Goal: Task Accomplishment & Management: Use online tool/utility

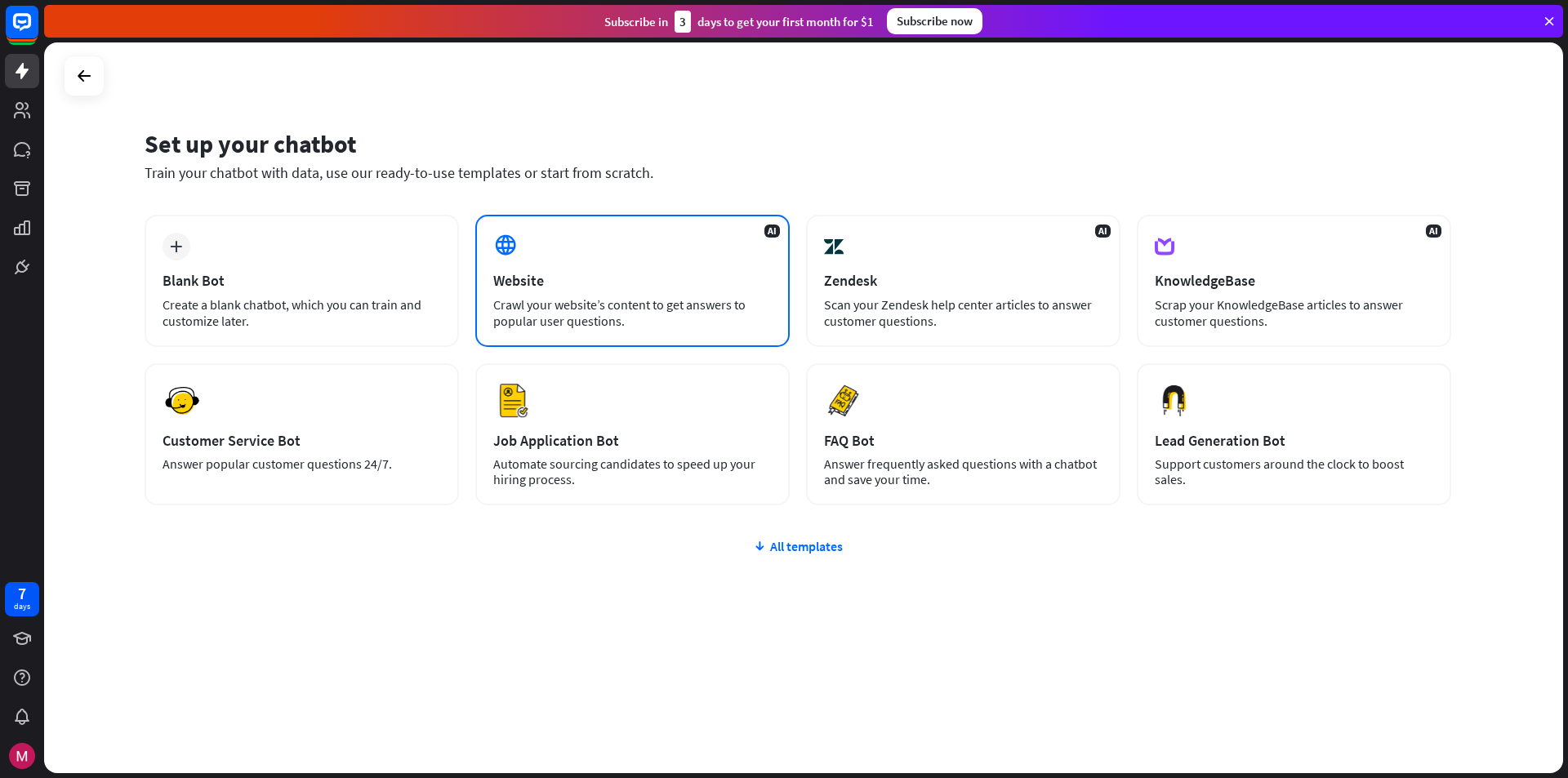
click at [578, 321] on div "Crawl your website’s content to get answers to popular user questions." at bounding box center [632, 313] width 278 height 33
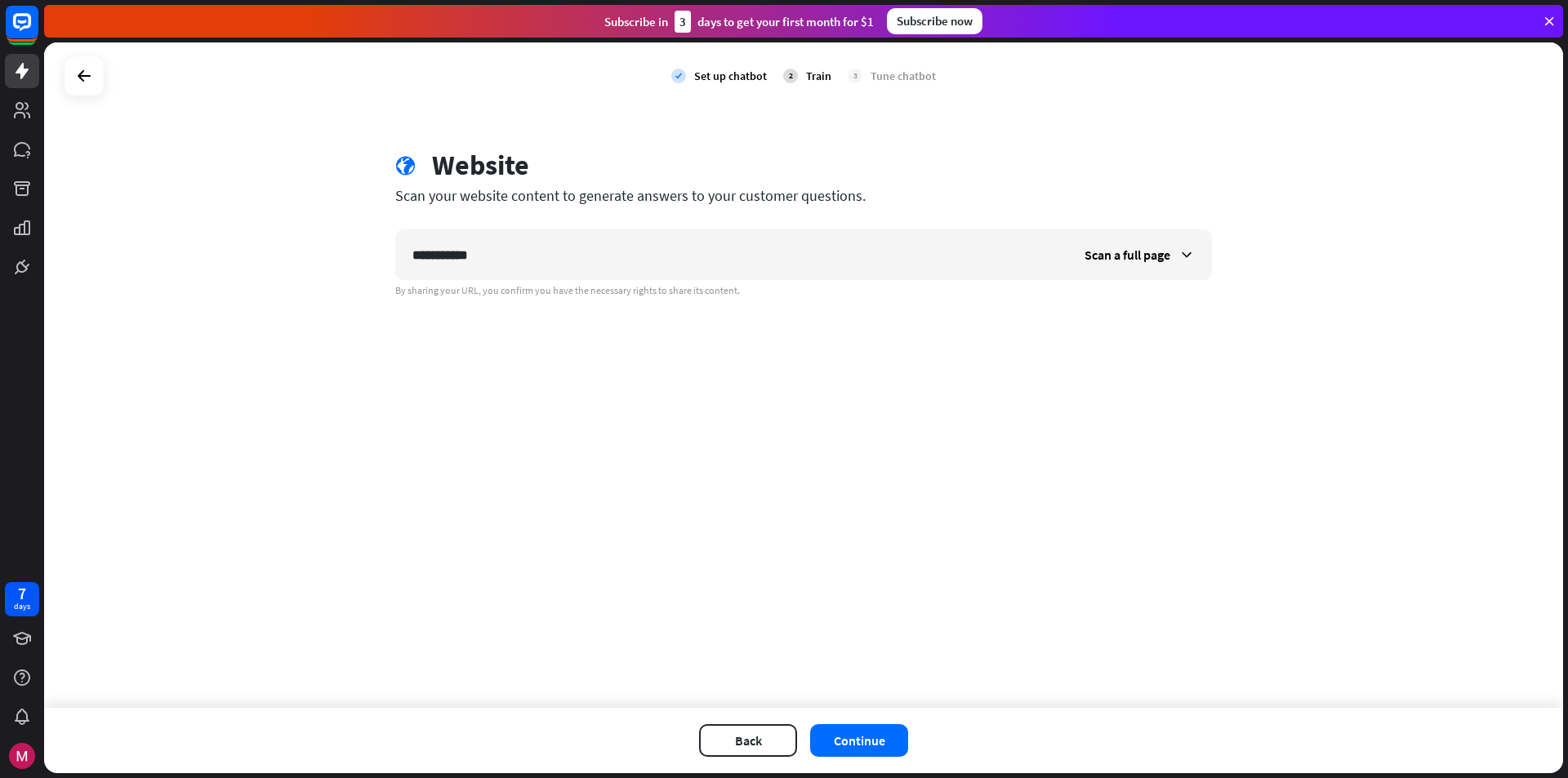
type input "**********"
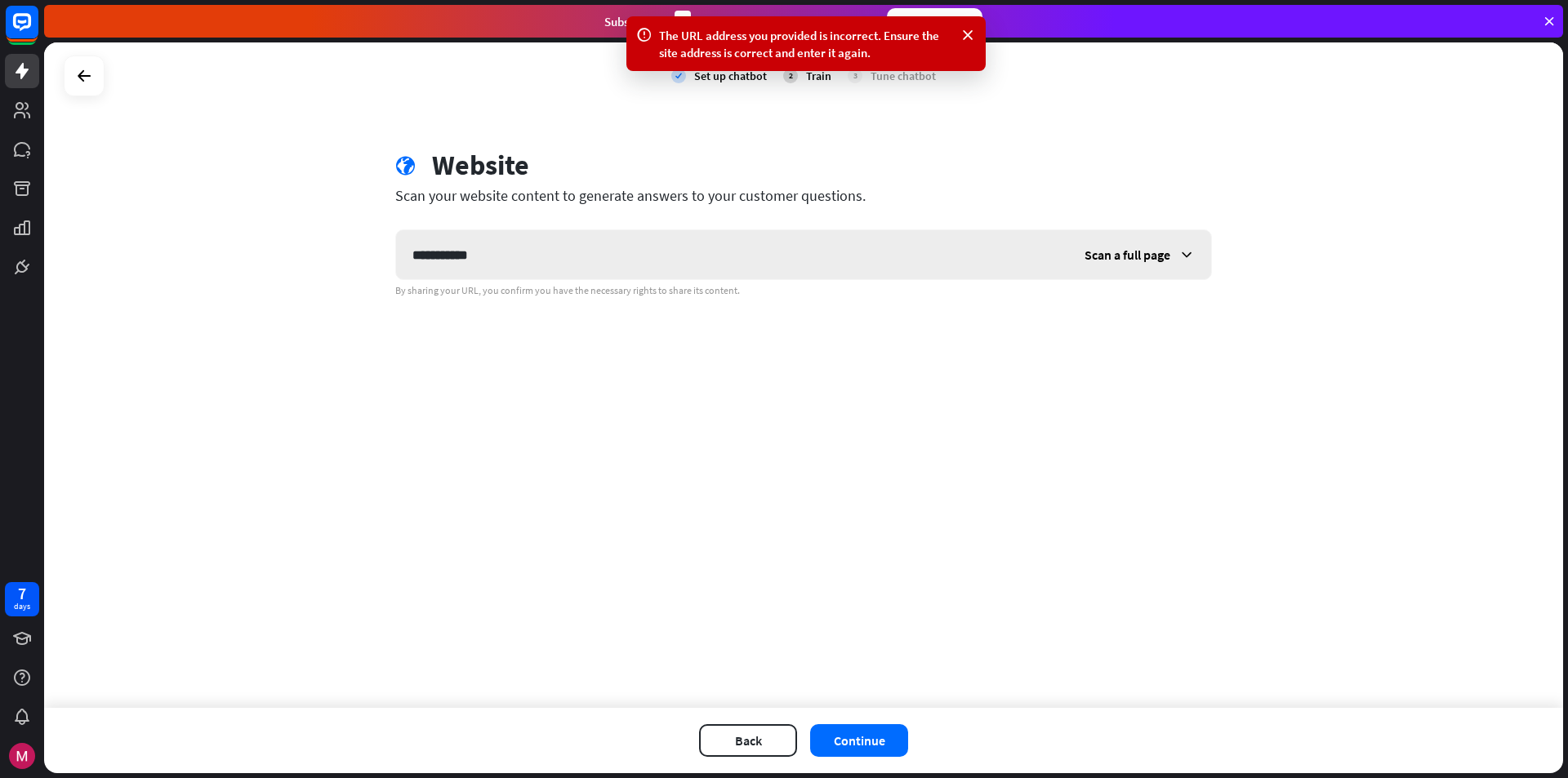
click at [1152, 265] on div "Scan a full page" at bounding box center [1140, 254] width 143 height 49
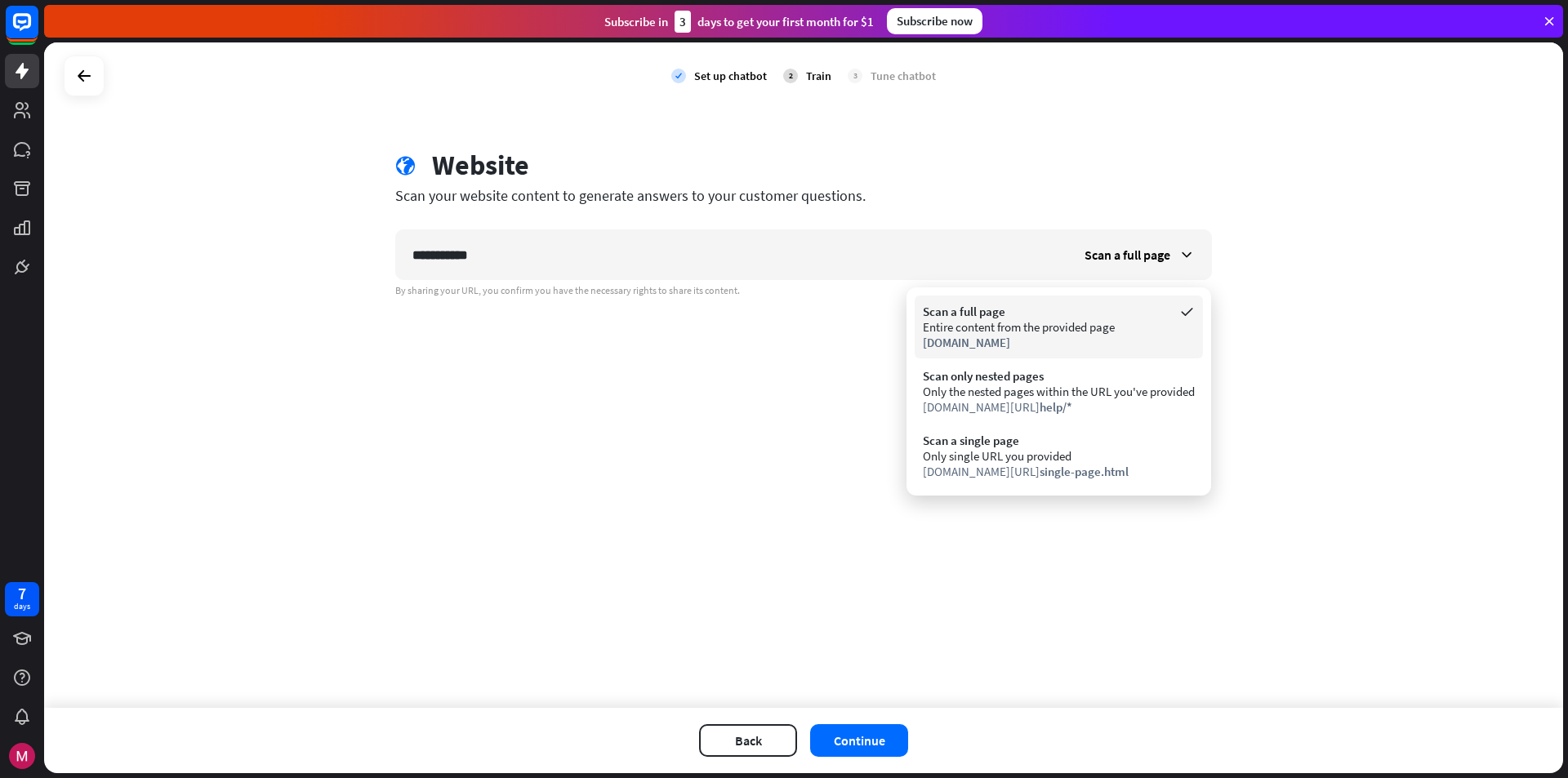
click at [949, 348] on span "[DOMAIN_NAME]" at bounding box center [966, 342] width 87 height 16
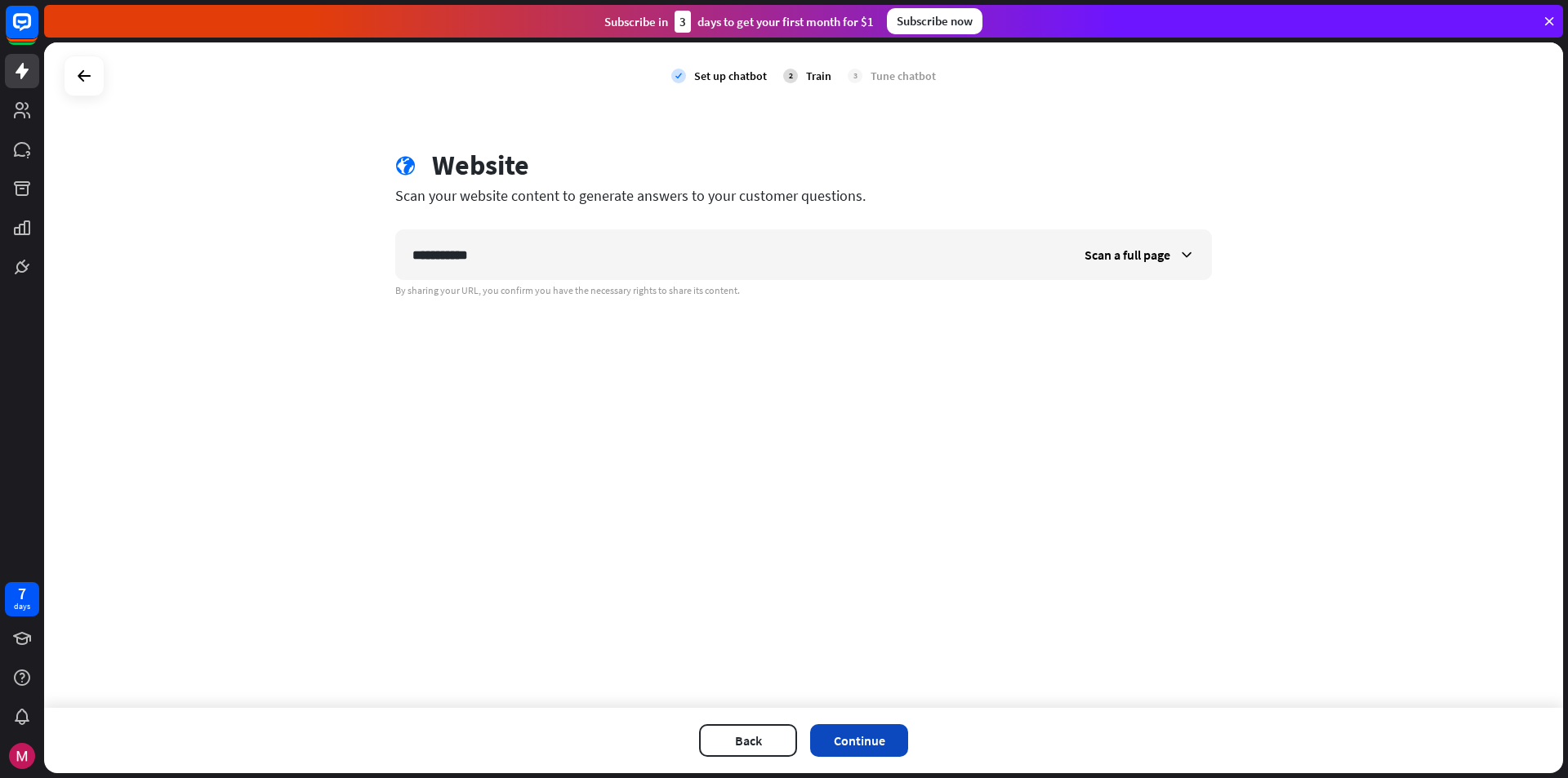
click at [875, 740] on button "Continue" at bounding box center [859, 740] width 98 height 33
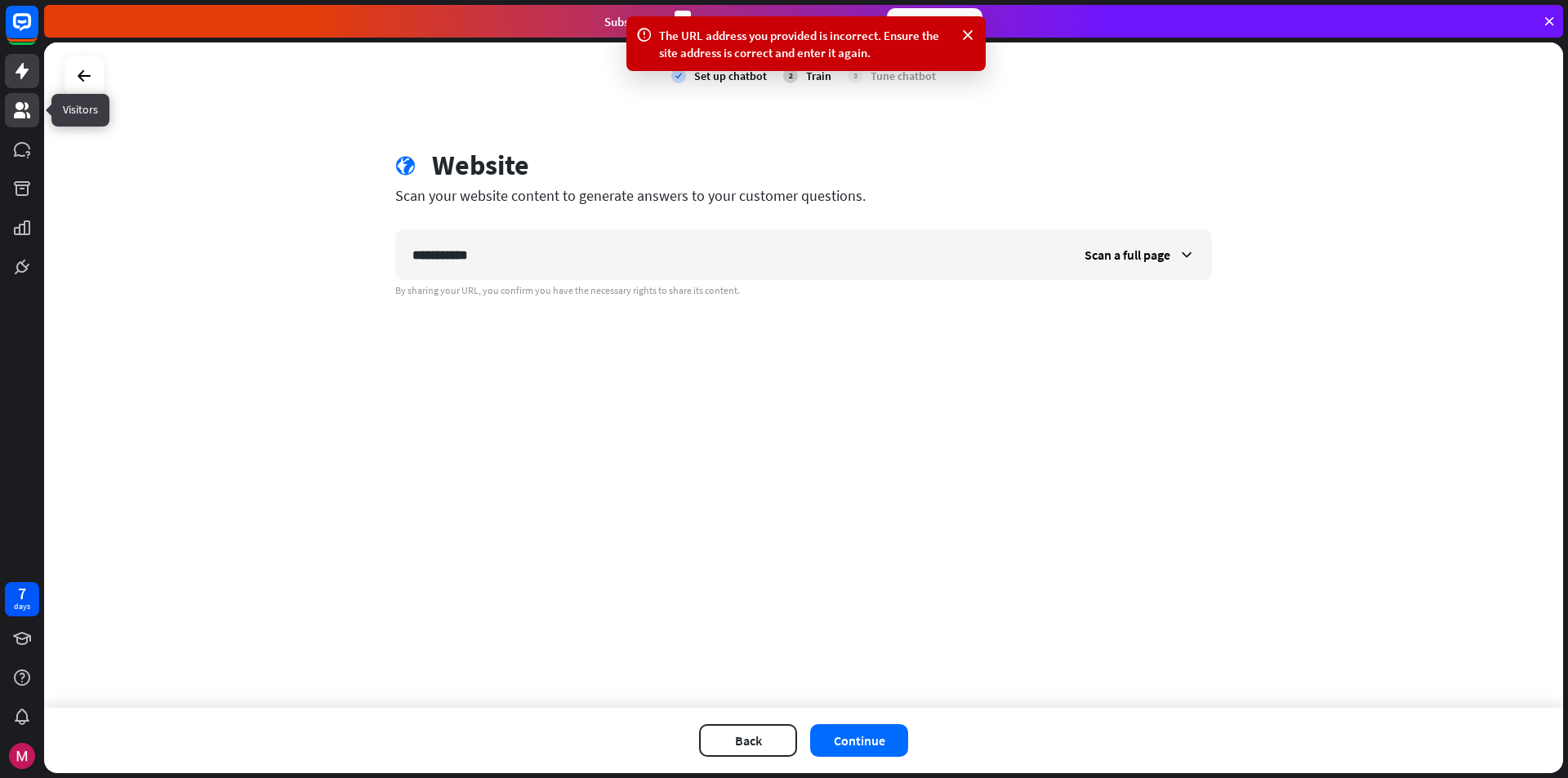
click at [28, 104] on icon at bounding box center [21, 109] width 19 height 19
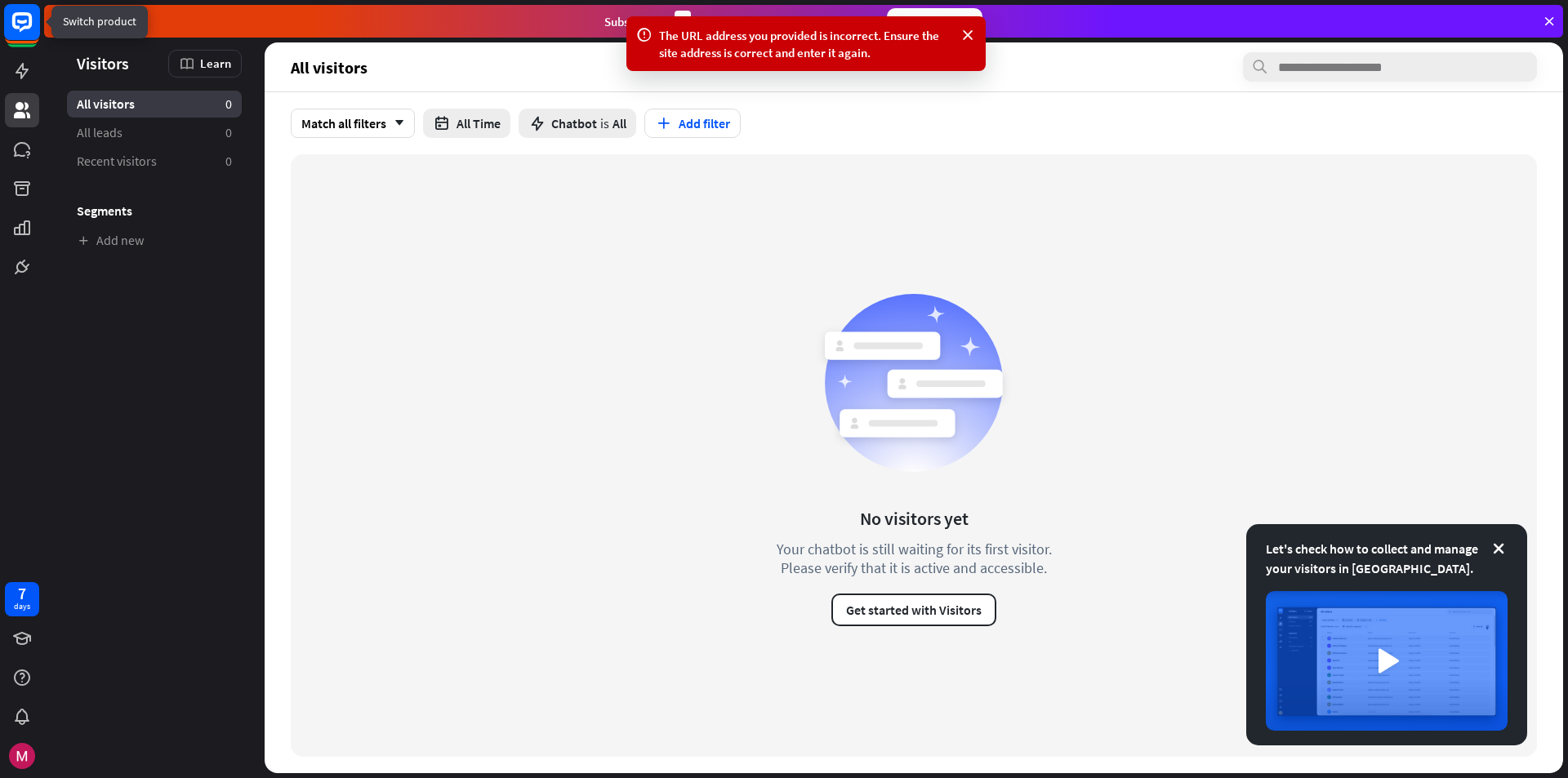
click at [21, 25] on rect at bounding box center [21, 21] width 36 height 36
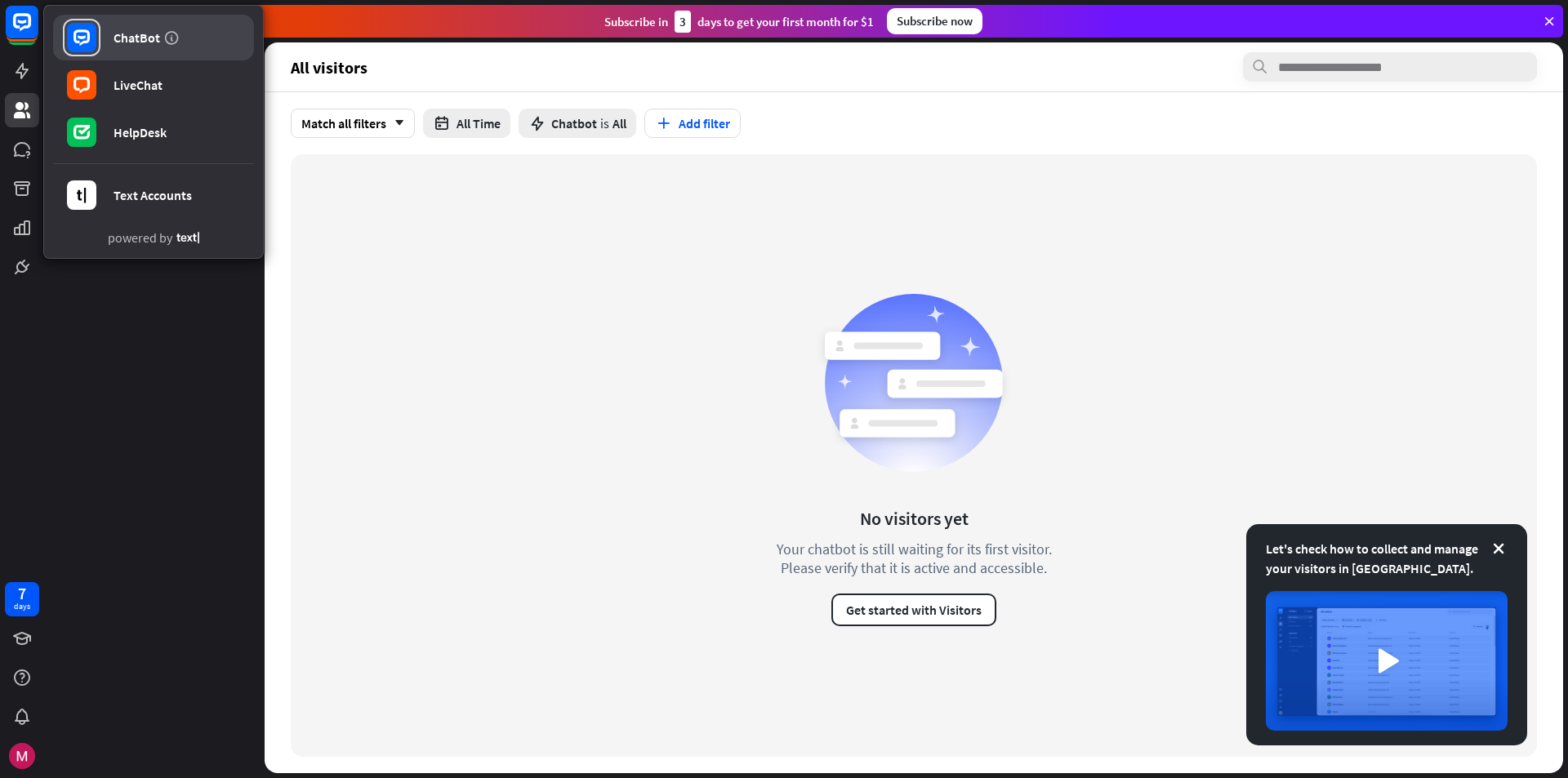
click at [134, 34] on div "ChatBot" at bounding box center [137, 38] width 47 height 17
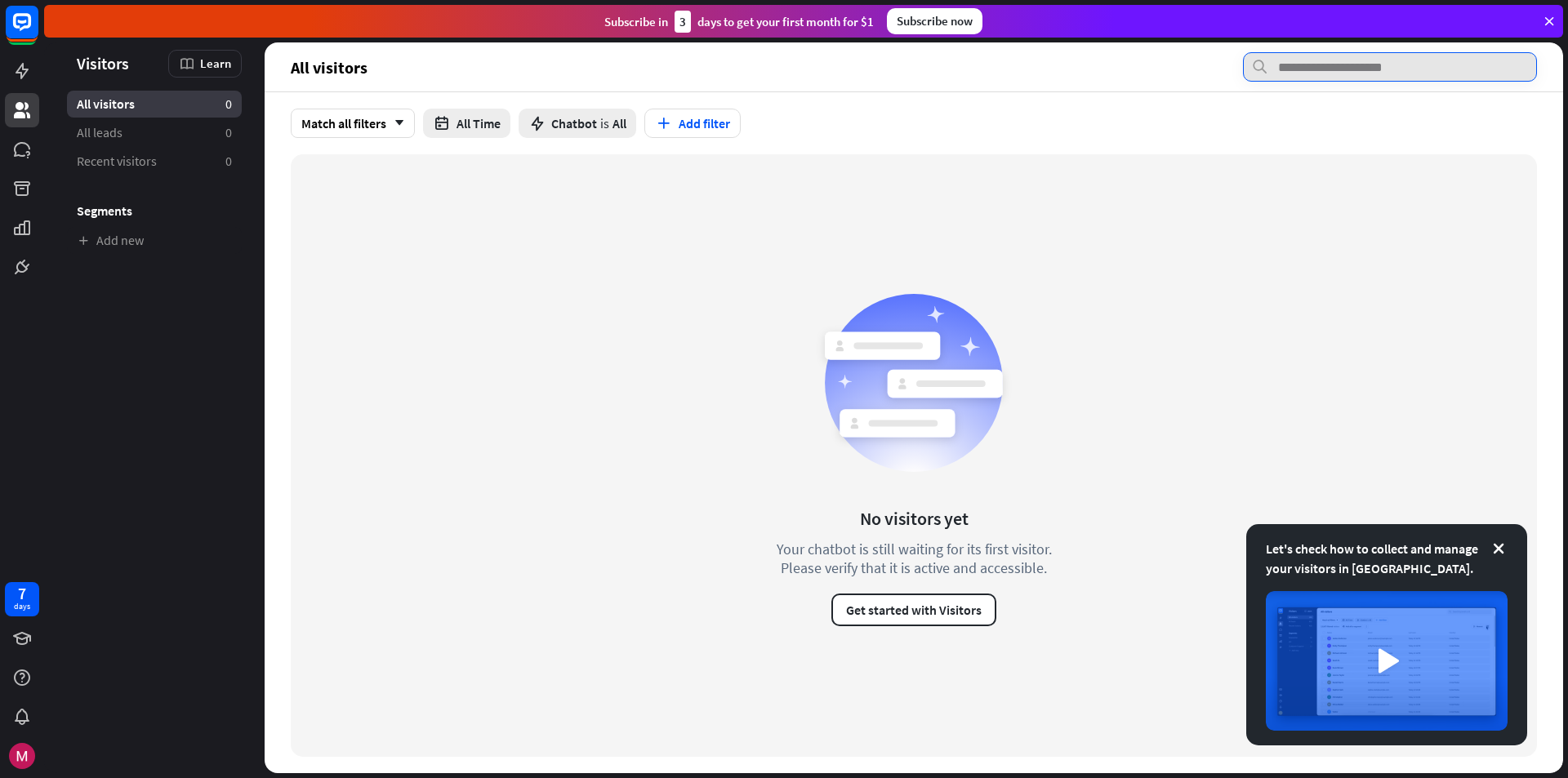
click at [1303, 64] on input "text" at bounding box center [1391, 67] width 294 height 29
type input "**********"
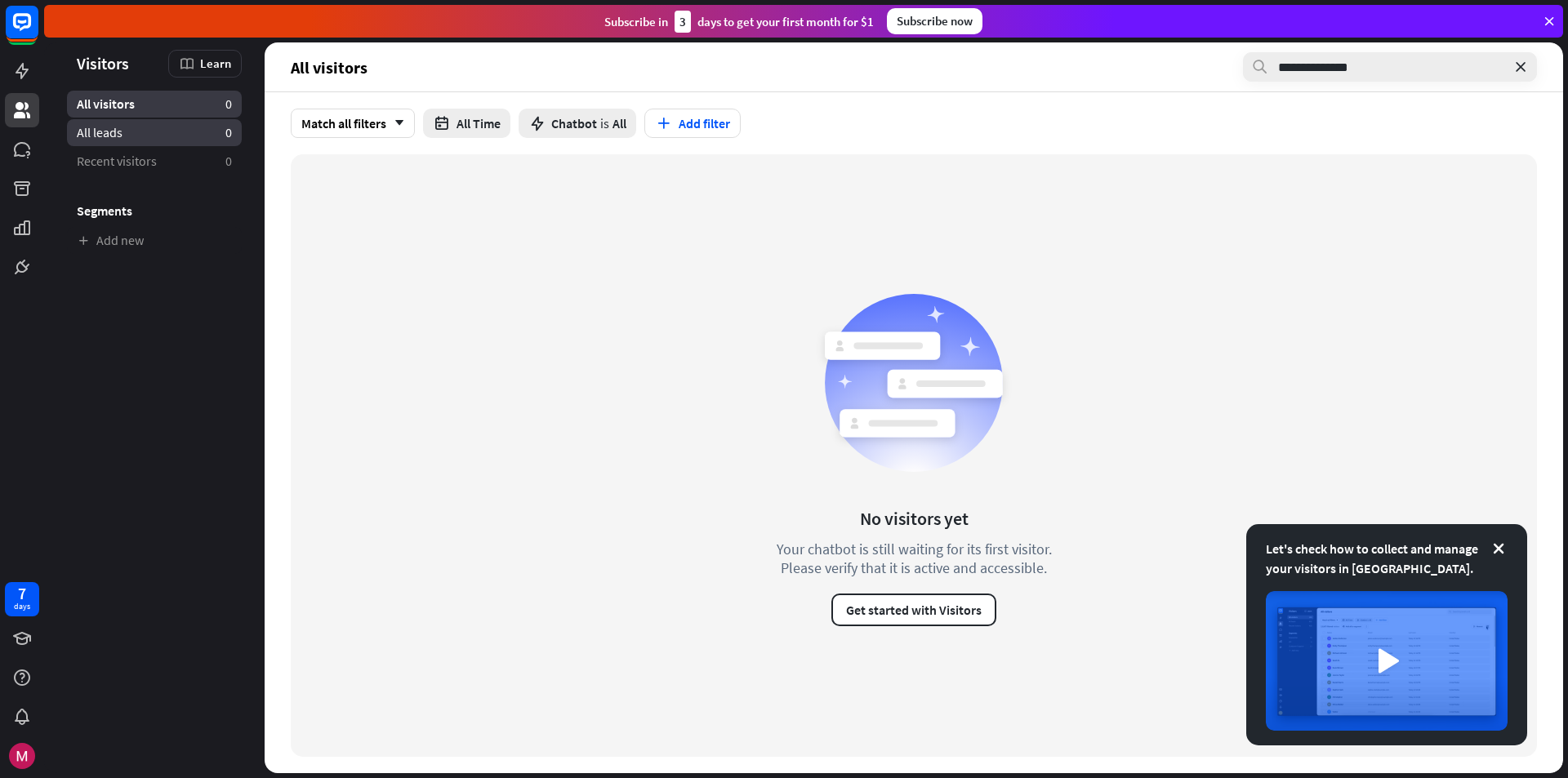
click at [101, 138] on span "All leads" at bounding box center [100, 132] width 46 height 17
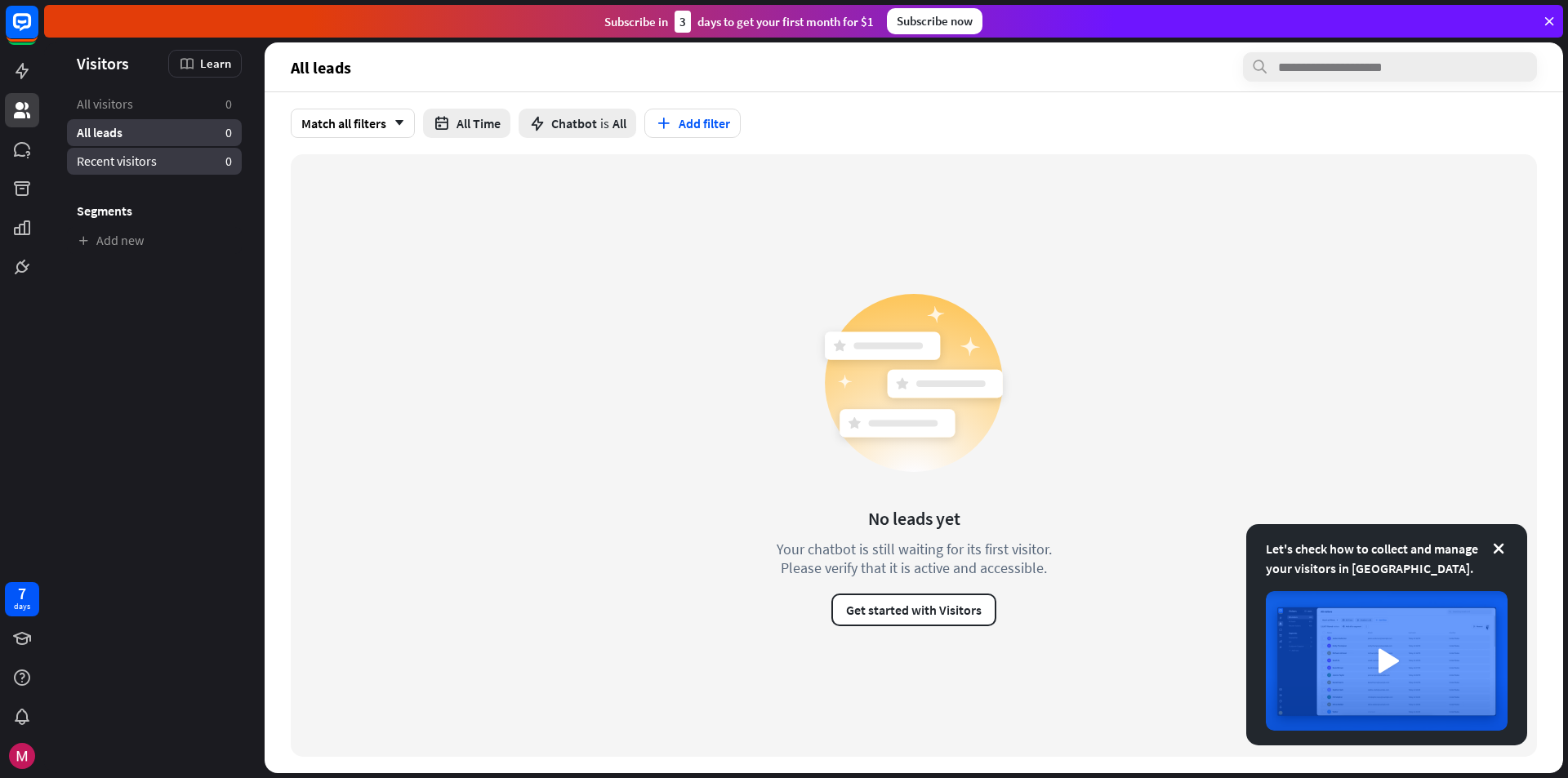
click at [99, 158] on span "Recent visitors" at bounding box center [117, 161] width 80 height 17
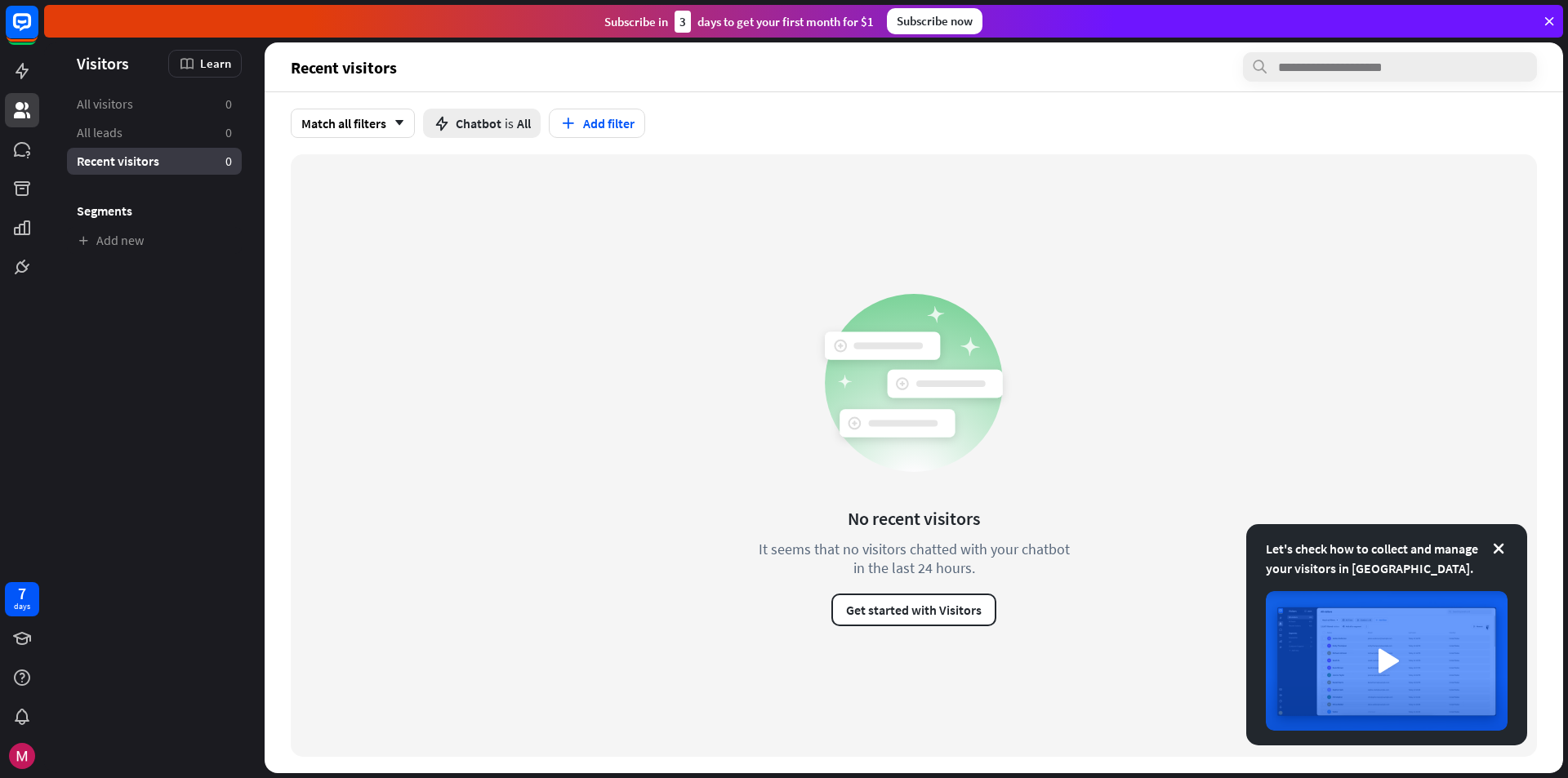
click at [99, 209] on h3 "Segments" at bounding box center [154, 210] width 175 height 17
click at [17, 107] on icon at bounding box center [22, 110] width 17 height 17
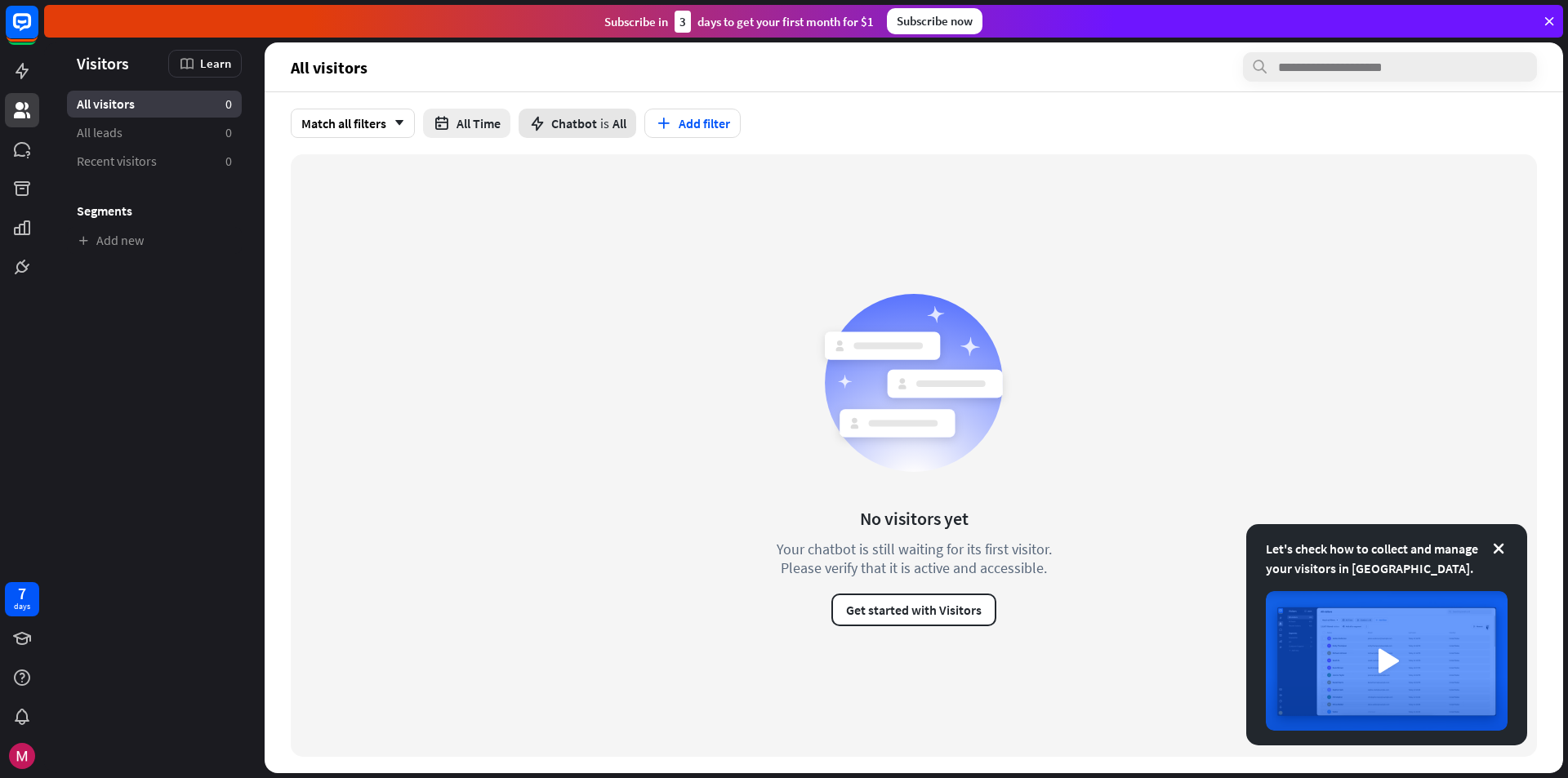
click at [578, 127] on span "Chatbot" at bounding box center [574, 123] width 46 height 17
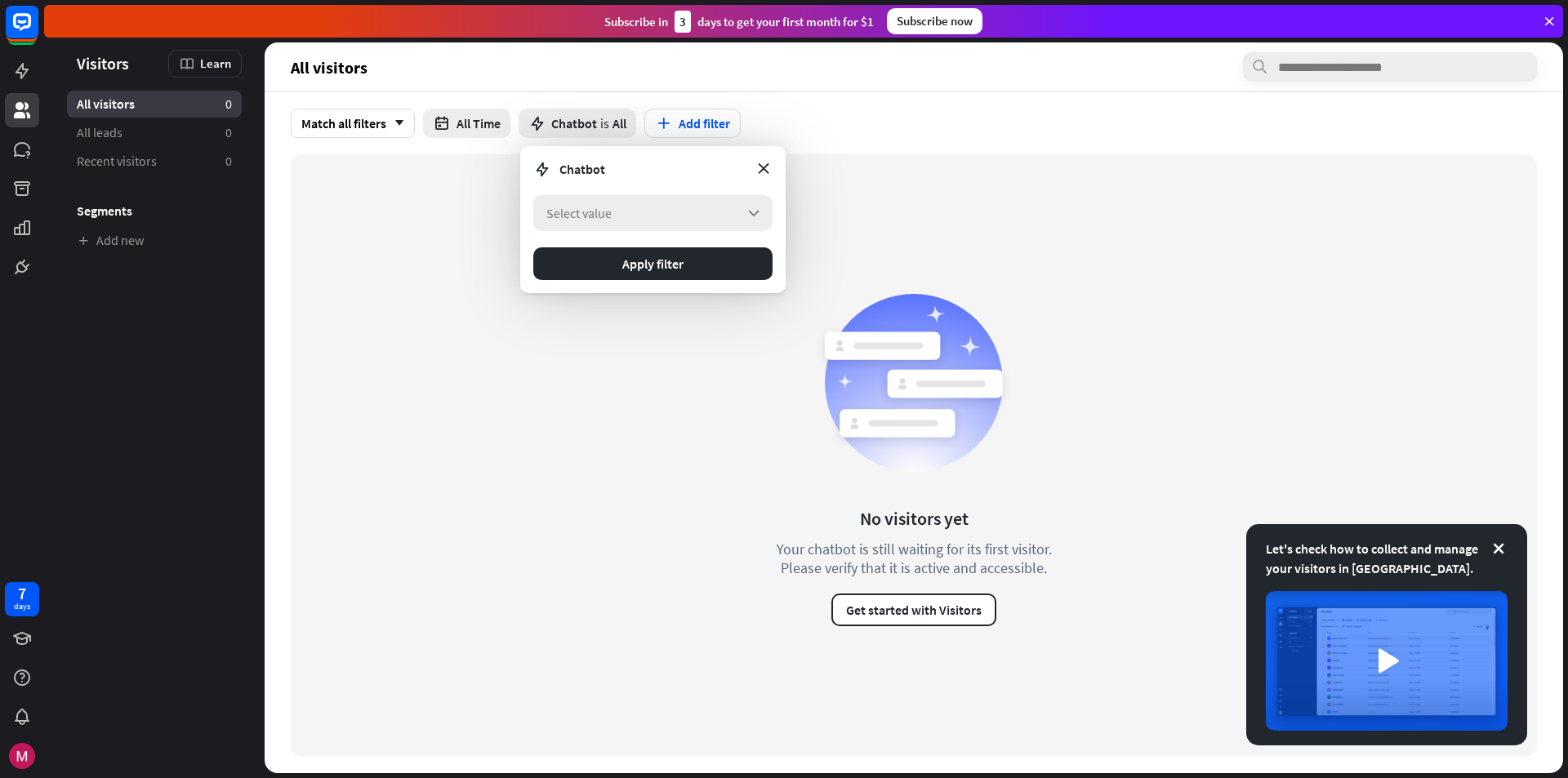
click at [590, 217] on span "Select value" at bounding box center [579, 213] width 65 height 17
click at [749, 212] on icon "arrow_down" at bounding box center [754, 213] width 18 height 18
click at [767, 178] on div "Chatbot" at bounding box center [653, 168] width 239 height 19
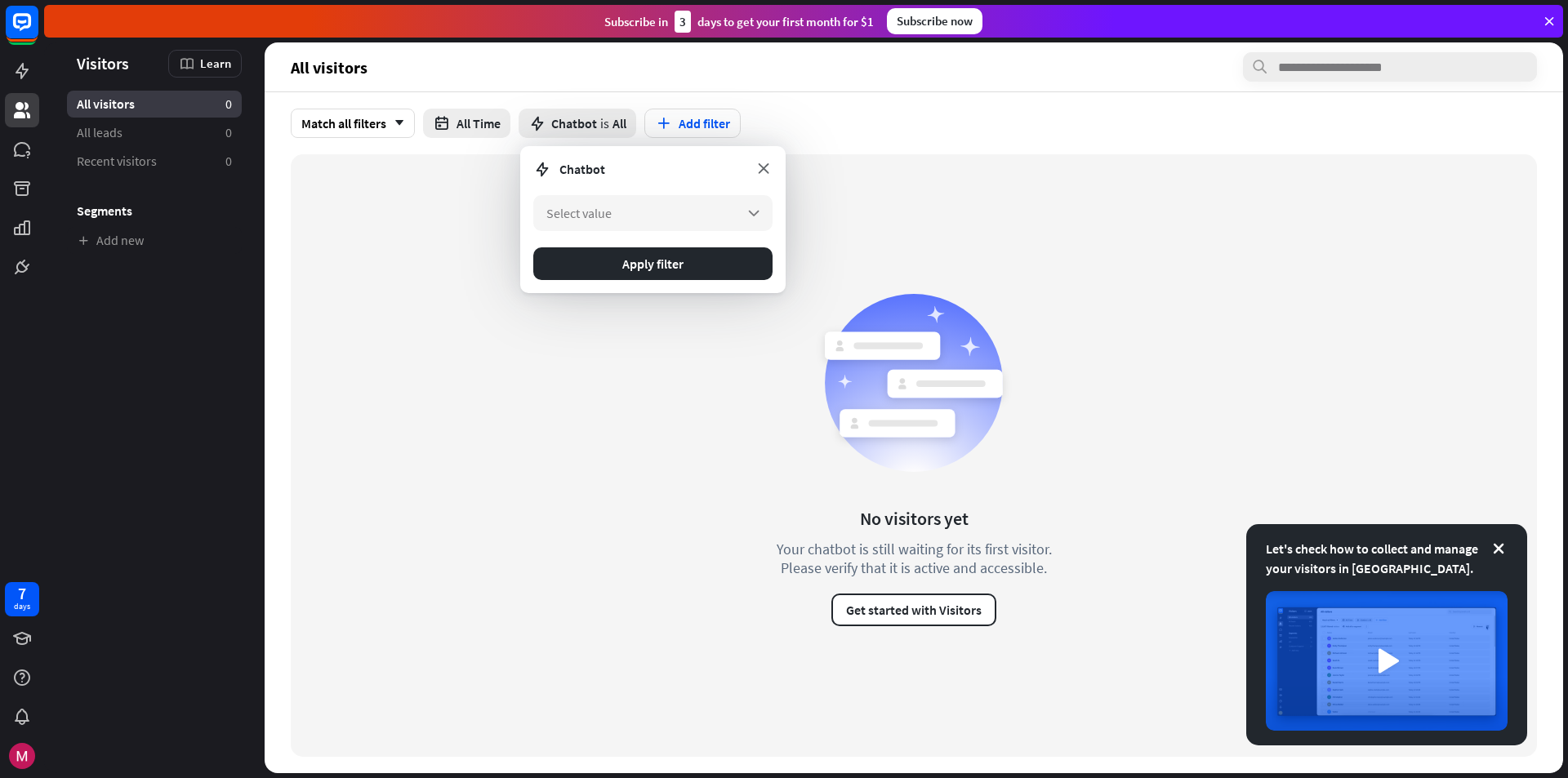
click at [759, 169] on icon at bounding box center [764, 168] width 18 height 18
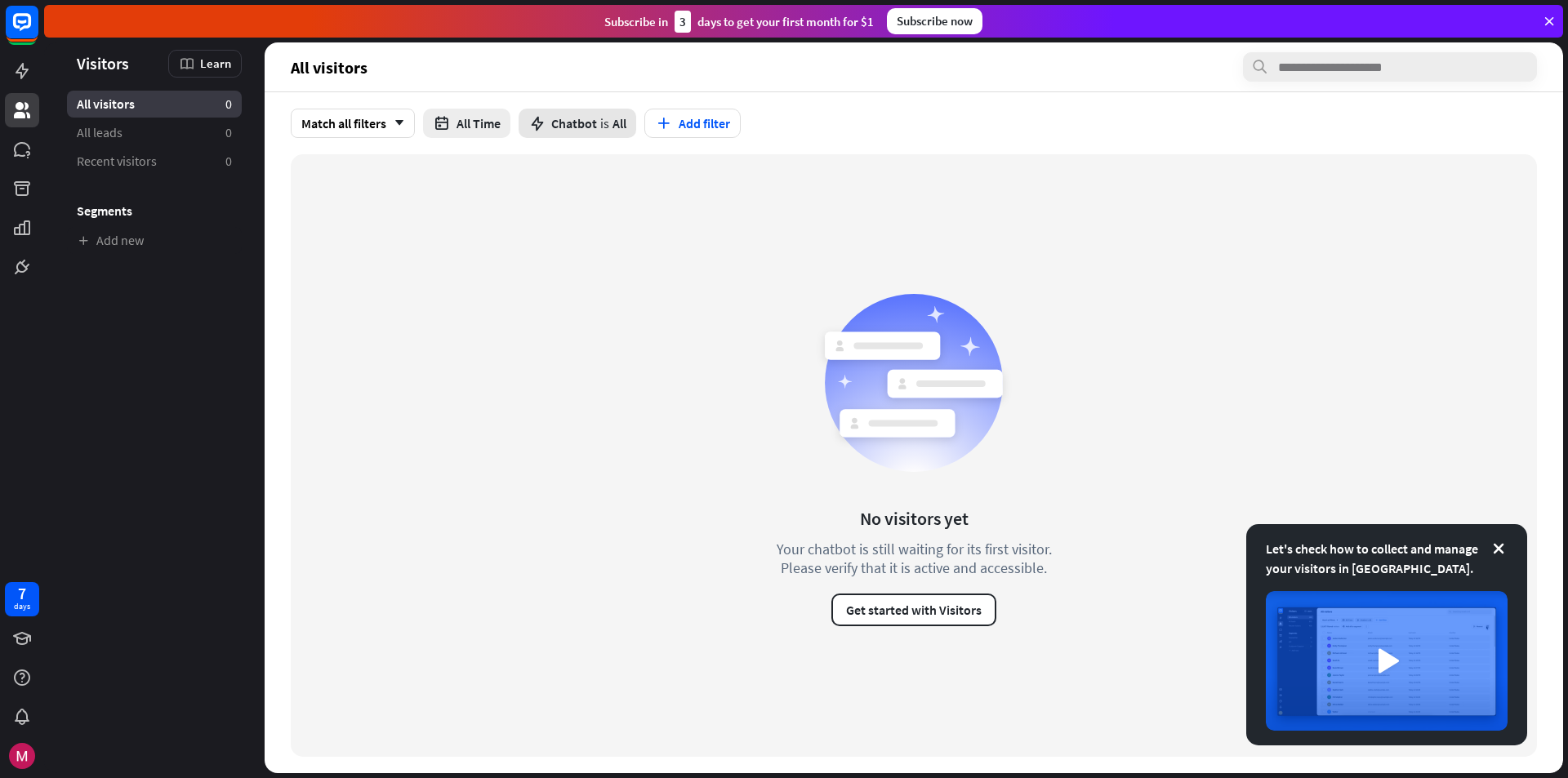
click at [588, 116] on span "Chatbot" at bounding box center [574, 123] width 46 height 17
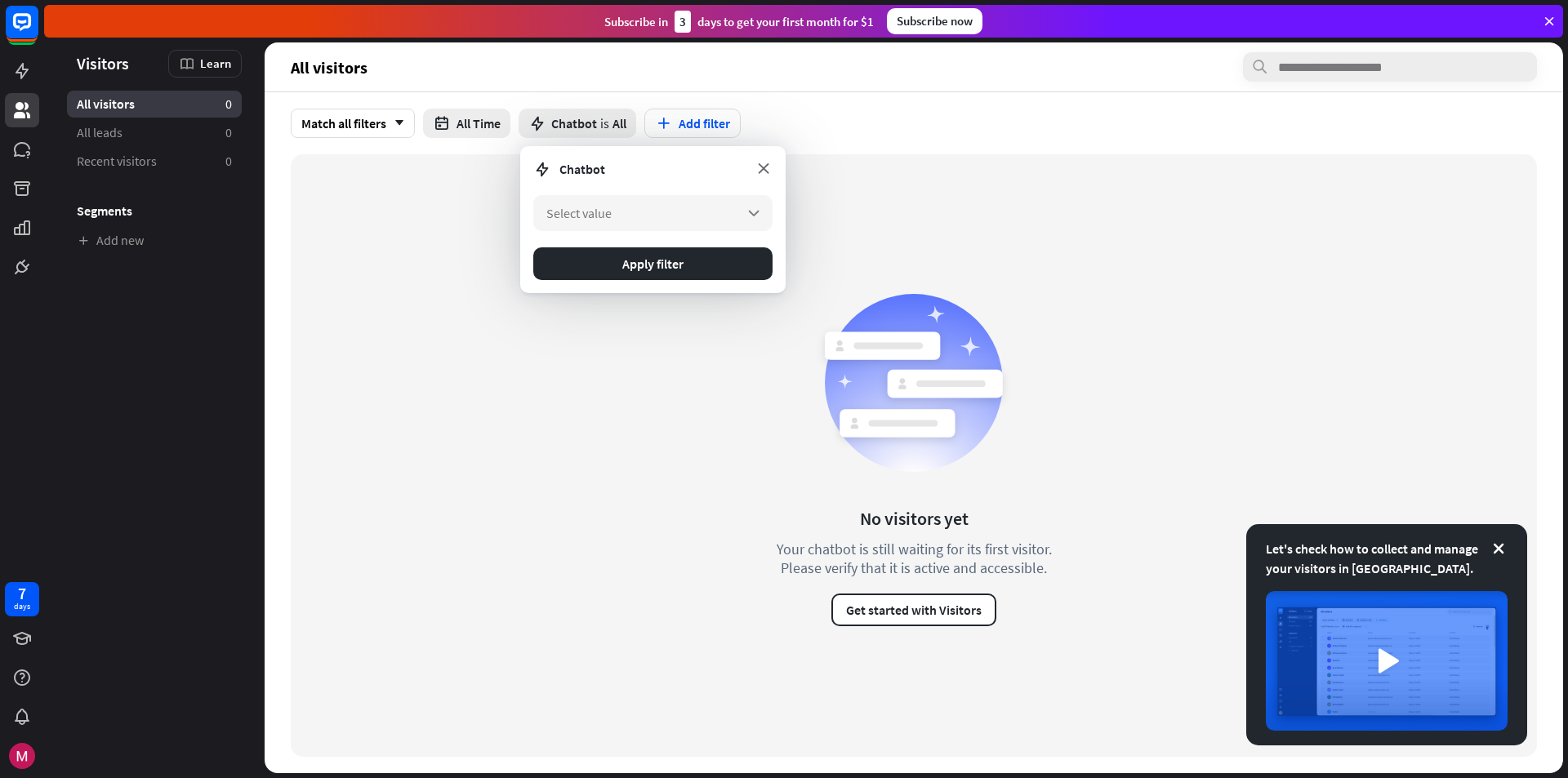
click at [762, 170] on icon at bounding box center [764, 168] width 18 height 18
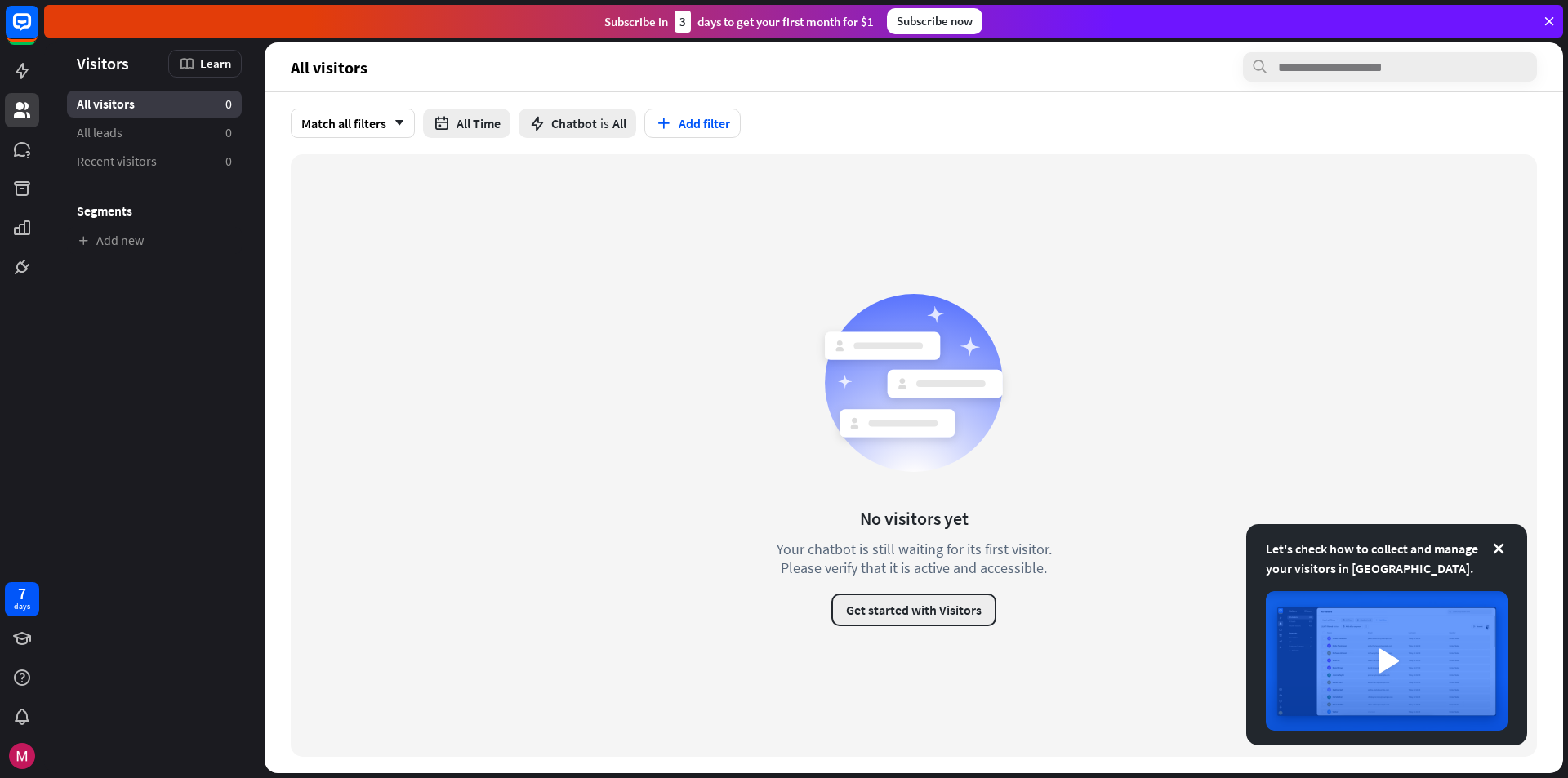
click at [925, 619] on button "Get started with Visitors" at bounding box center [915, 610] width 165 height 33
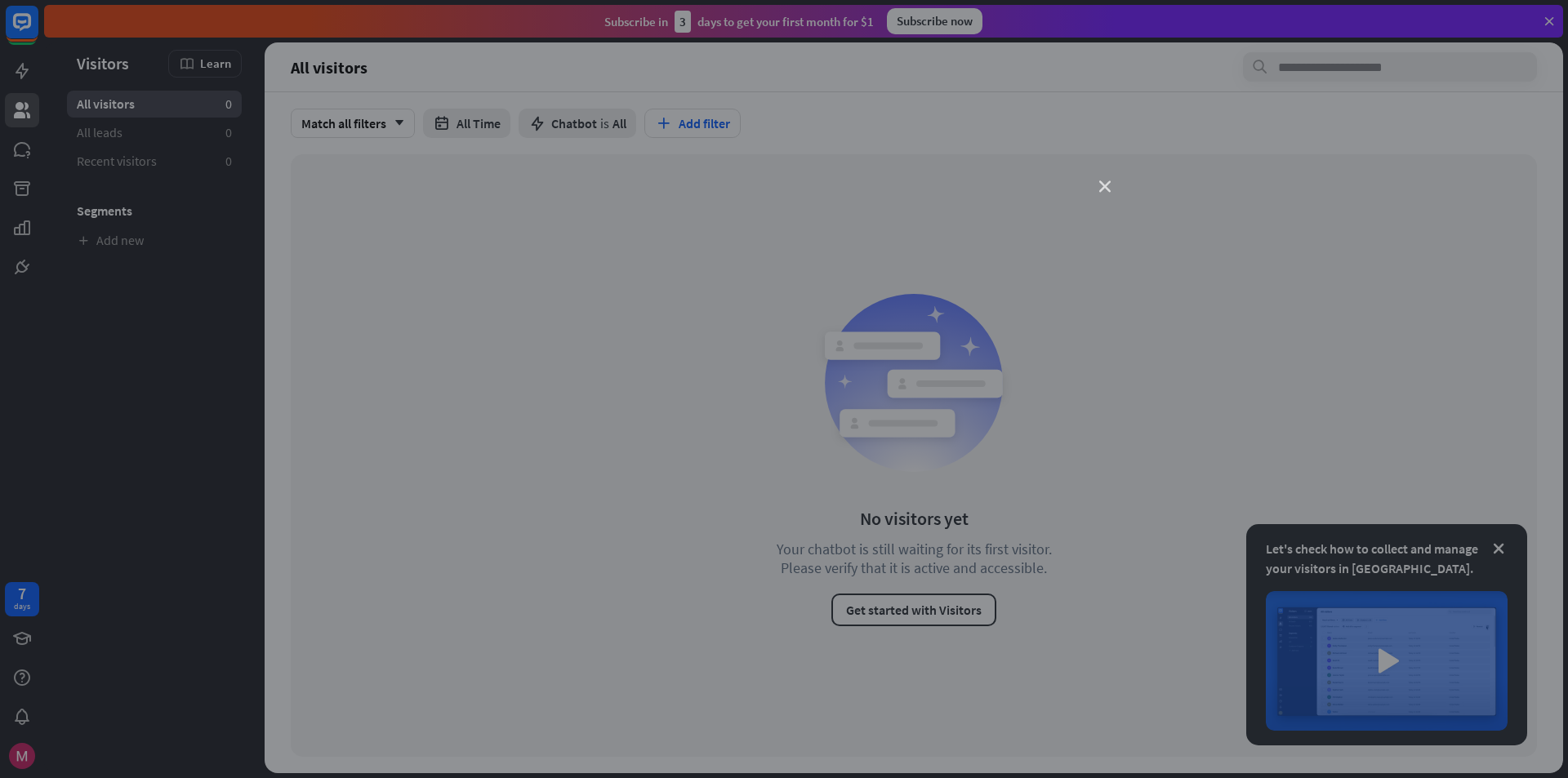
click at [1105, 186] on icon "close" at bounding box center [1105, 186] width 11 height 11
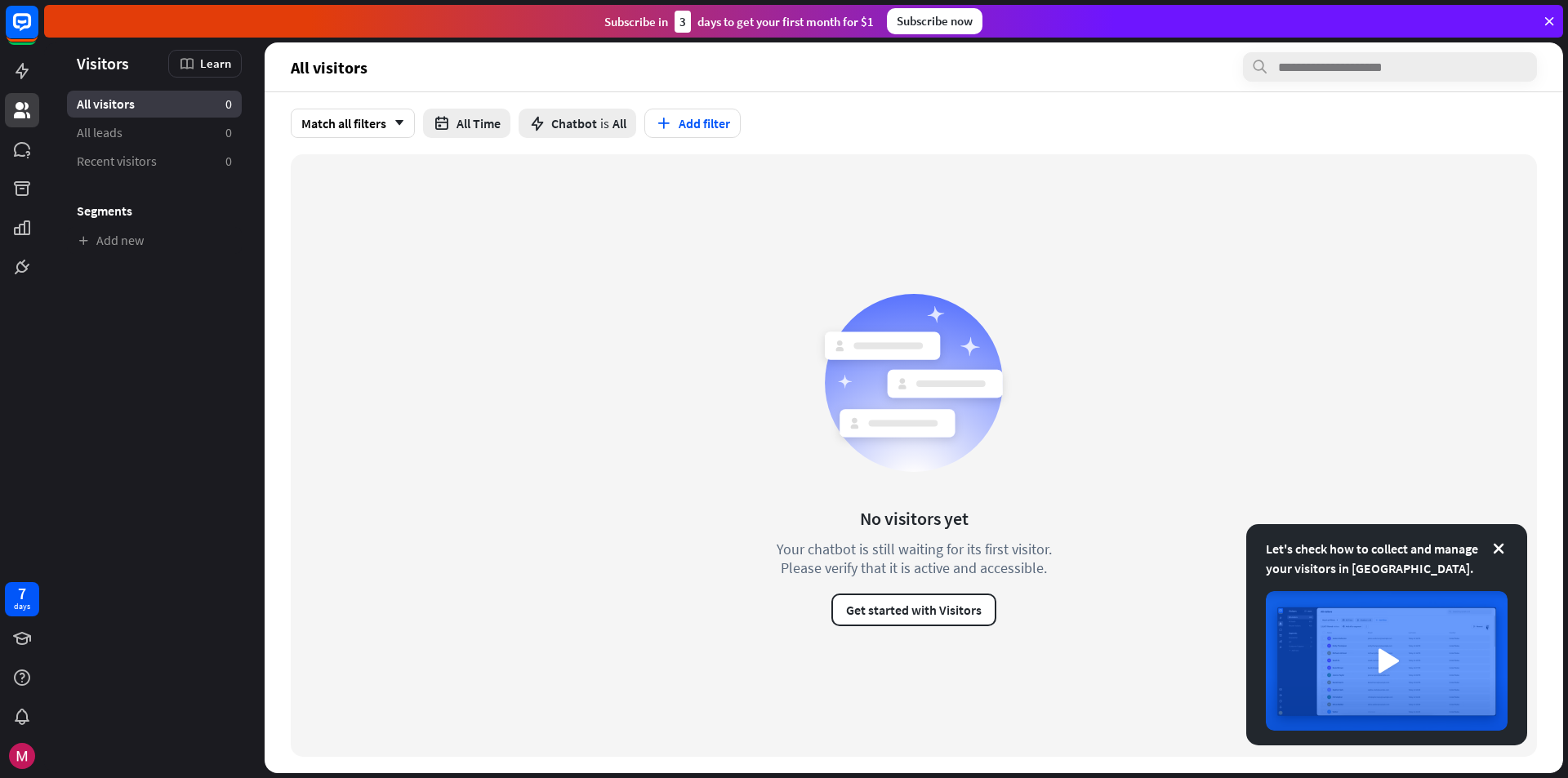
click at [1556, 17] on icon at bounding box center [1550, 21] width 15 height 15
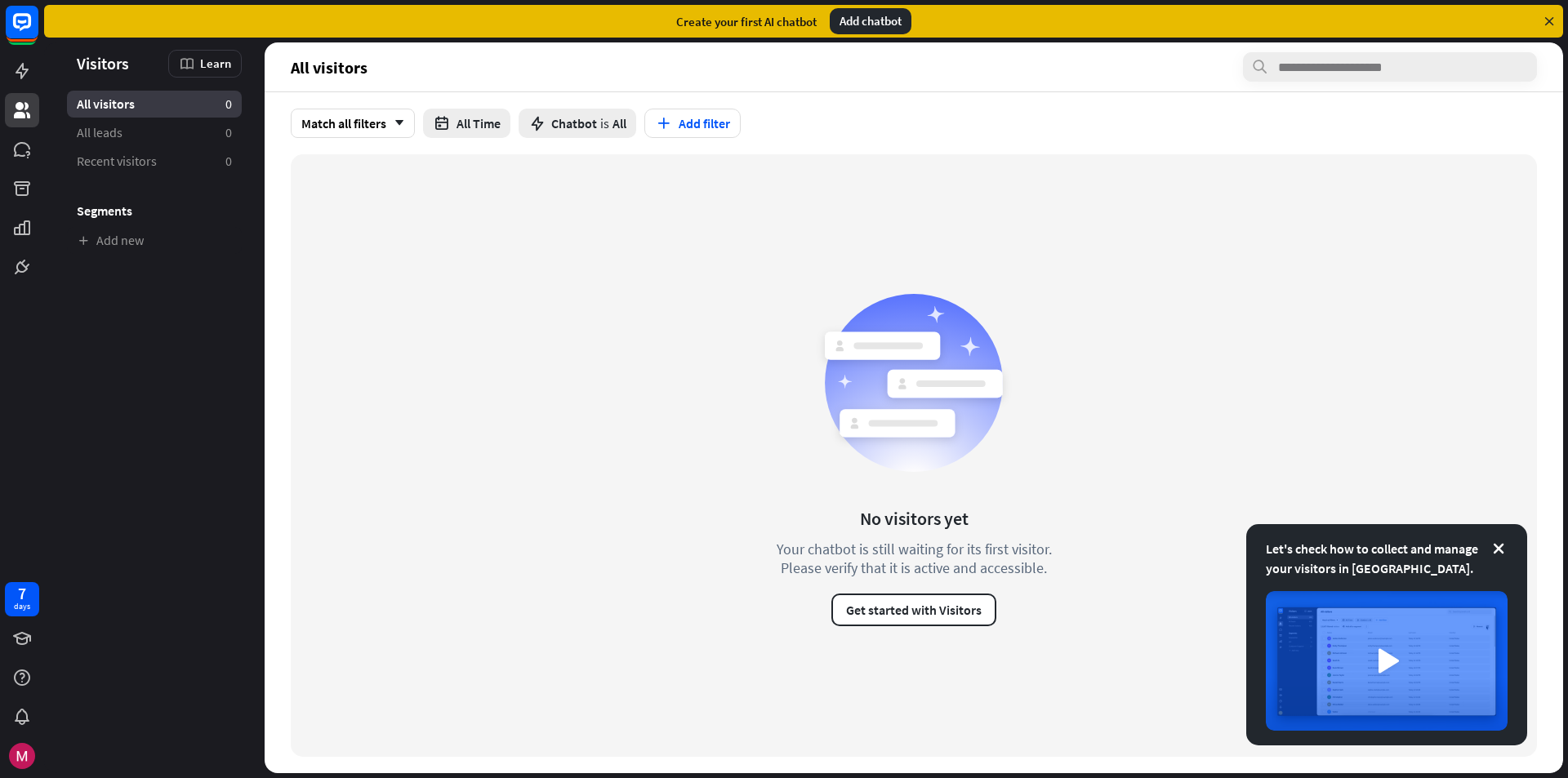
click at [868, 25] on div "Add chatbot" at bounding box center [870, 21] width 82 height 26
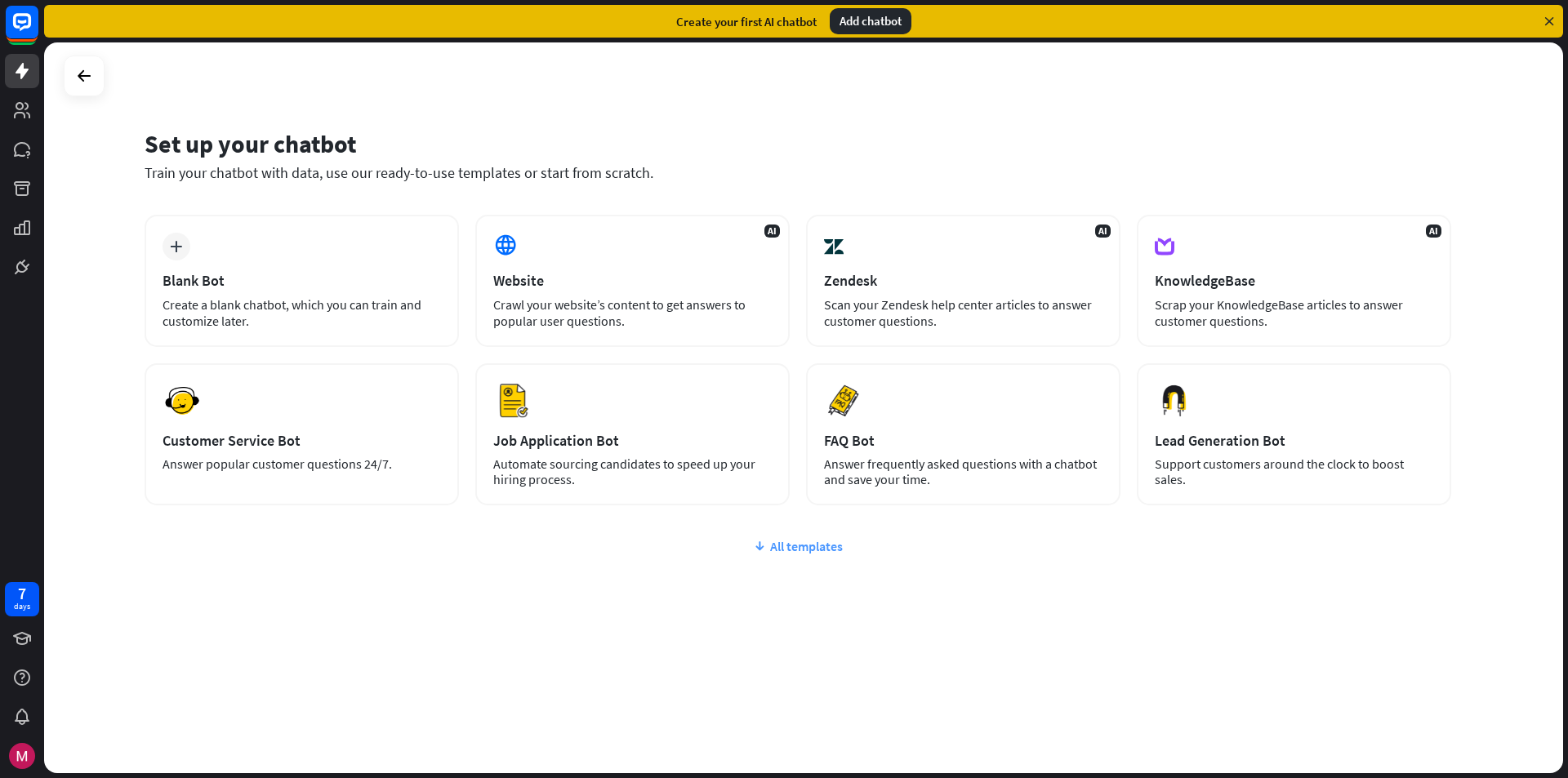
click at [808, 547] on div "All templates" at bounding box center [798, 547] width 1307 height 17
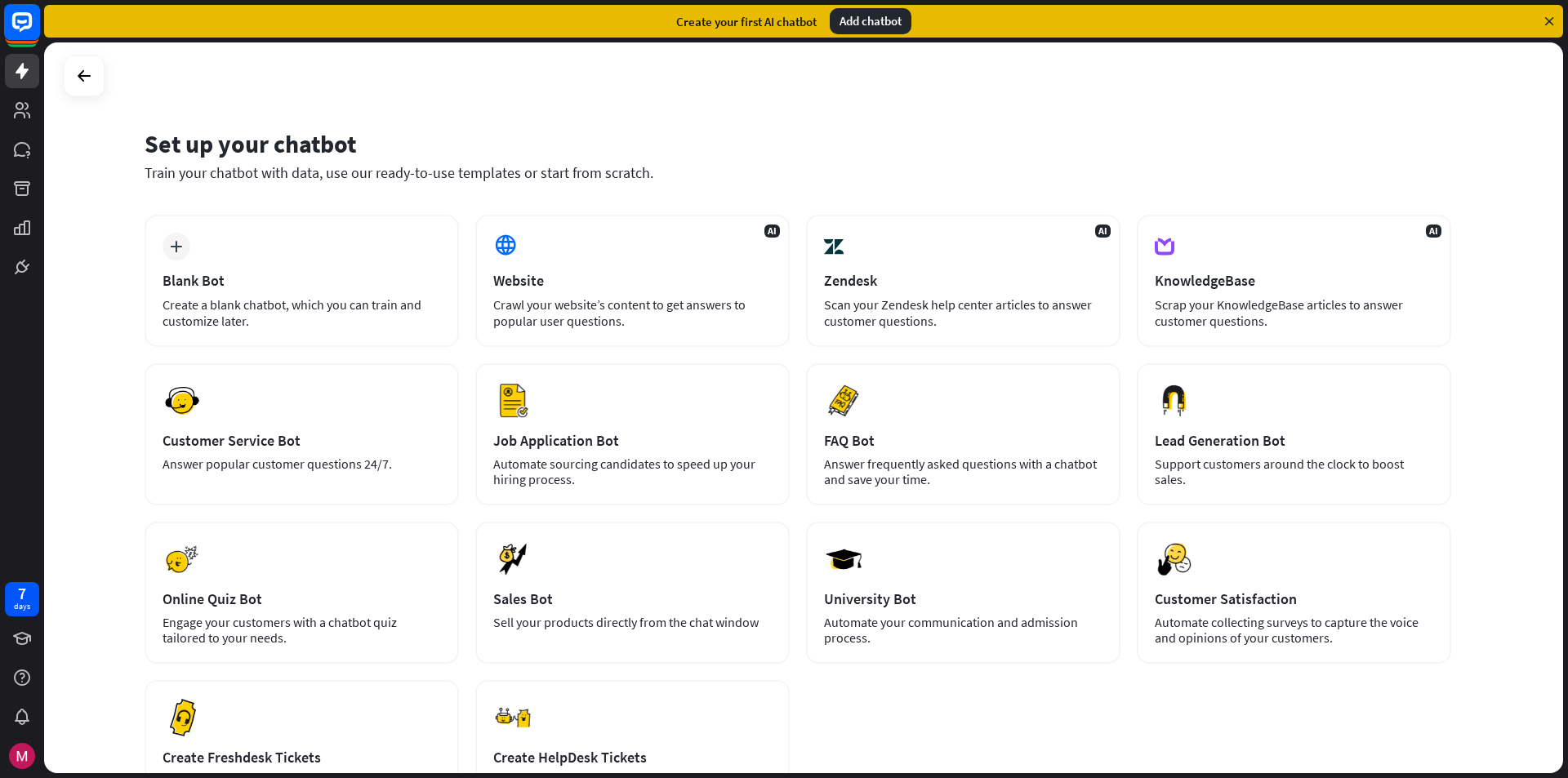
click at [19, 21] on icon at bounding box center [22, 21] width 10 height 4
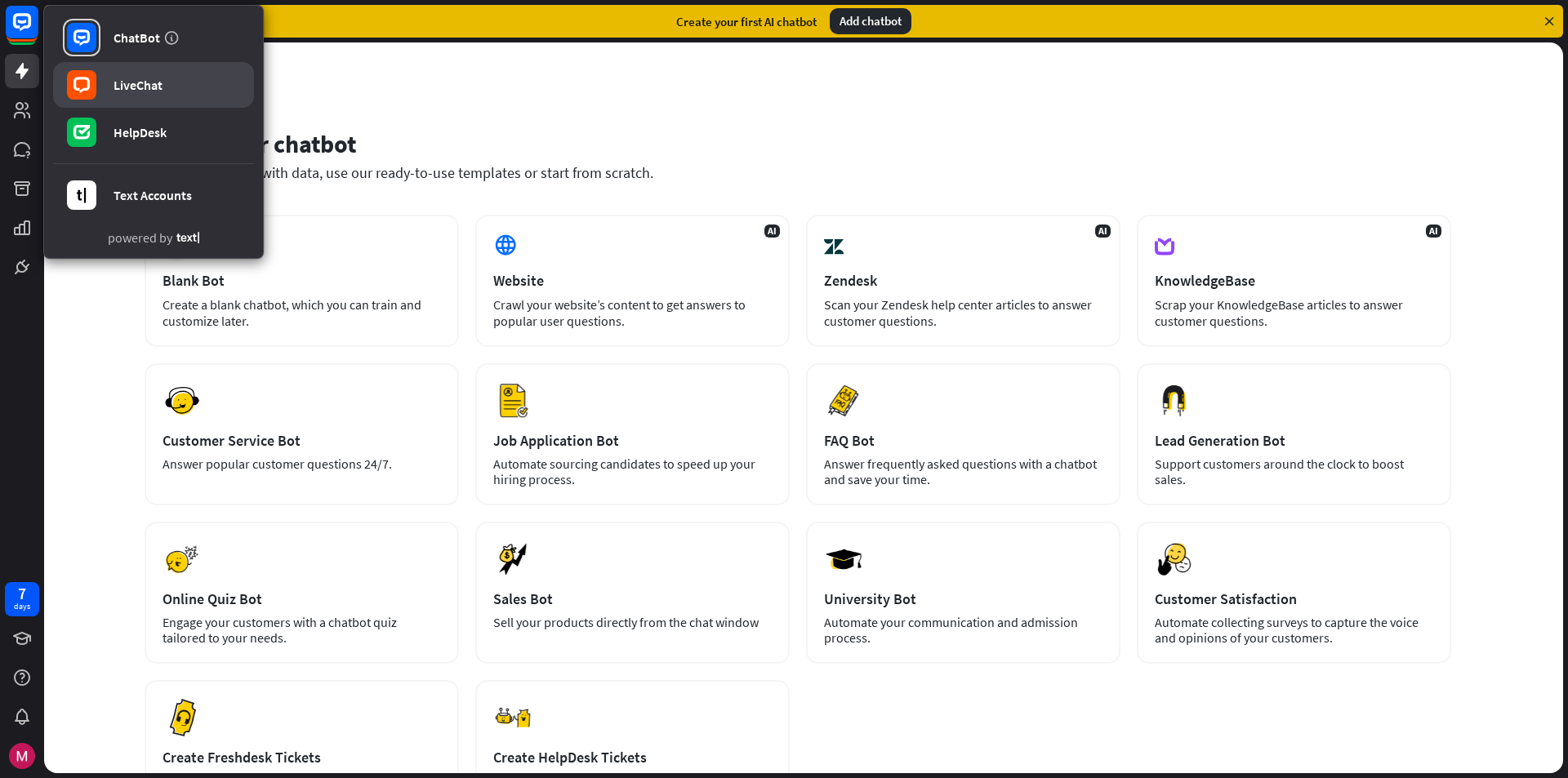
click at [136, 79] on div "LiveChat" at bounding box center [138, 85] width 49 height 17
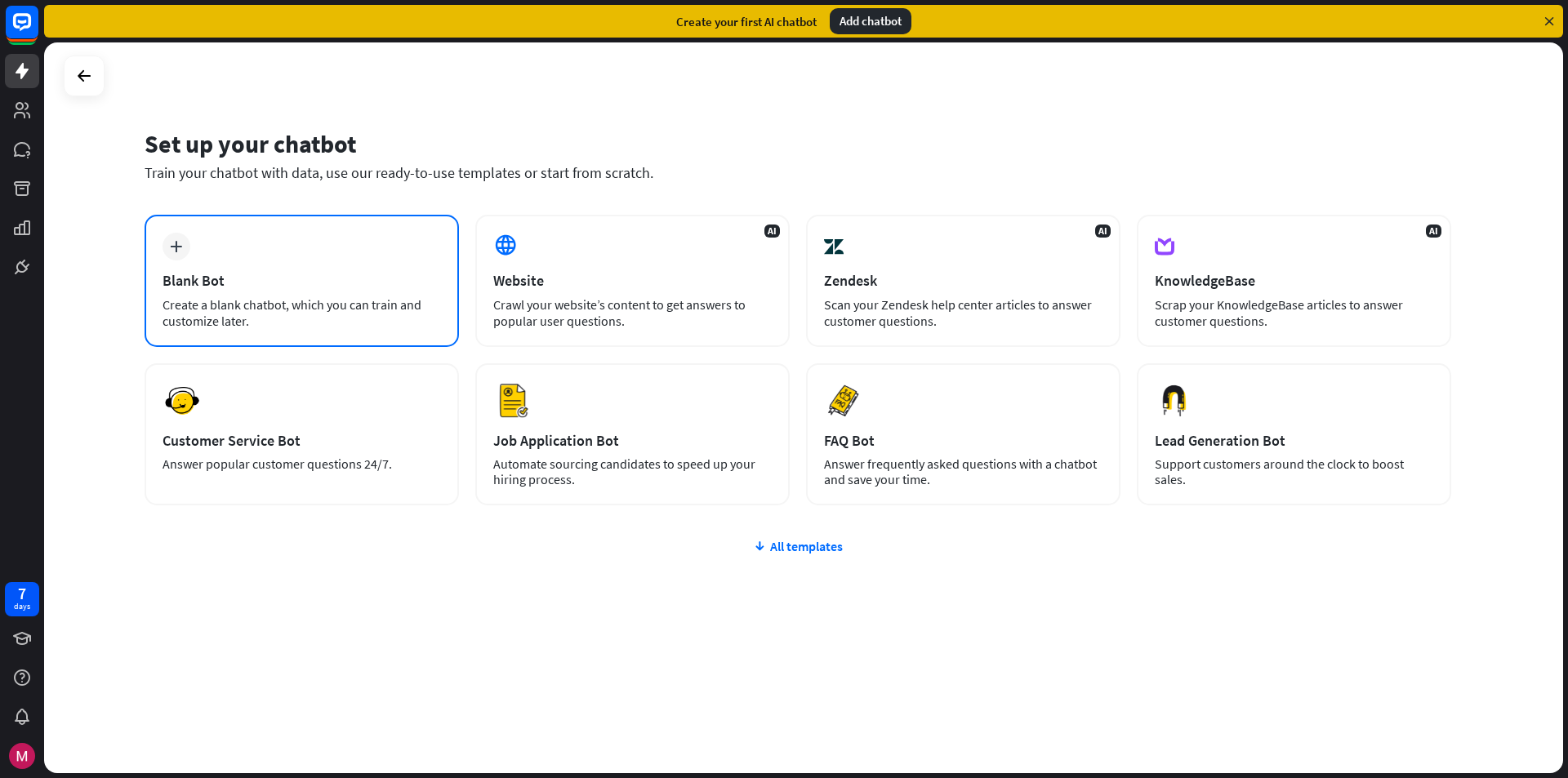
click at [269, 281] on div "Blank Bot" at bounding box center [301, 280] width 278 height 18
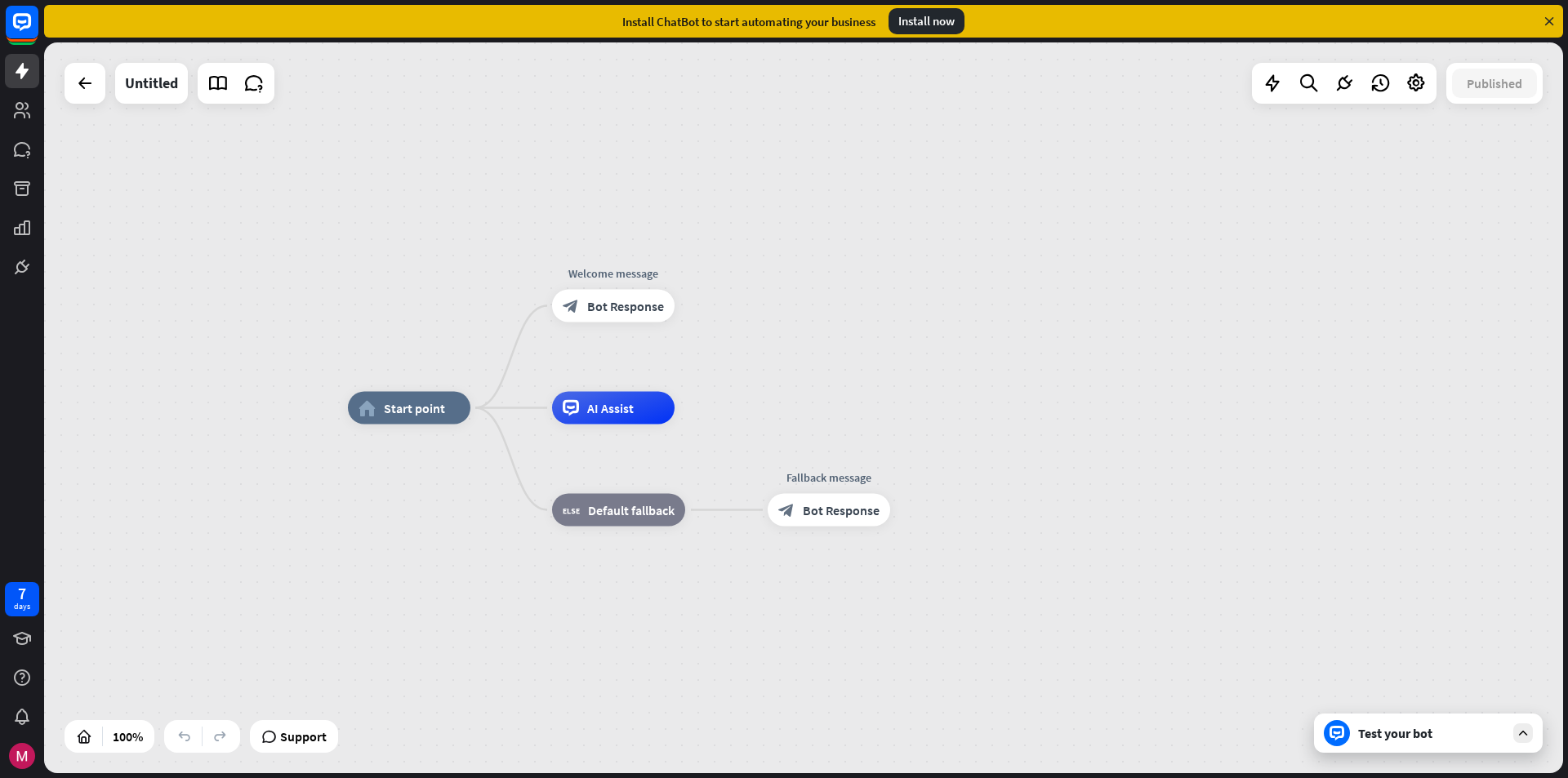
click at [1417, 734] on div "Test your bot" at bounding box center [1432, 733] width 147 height 17
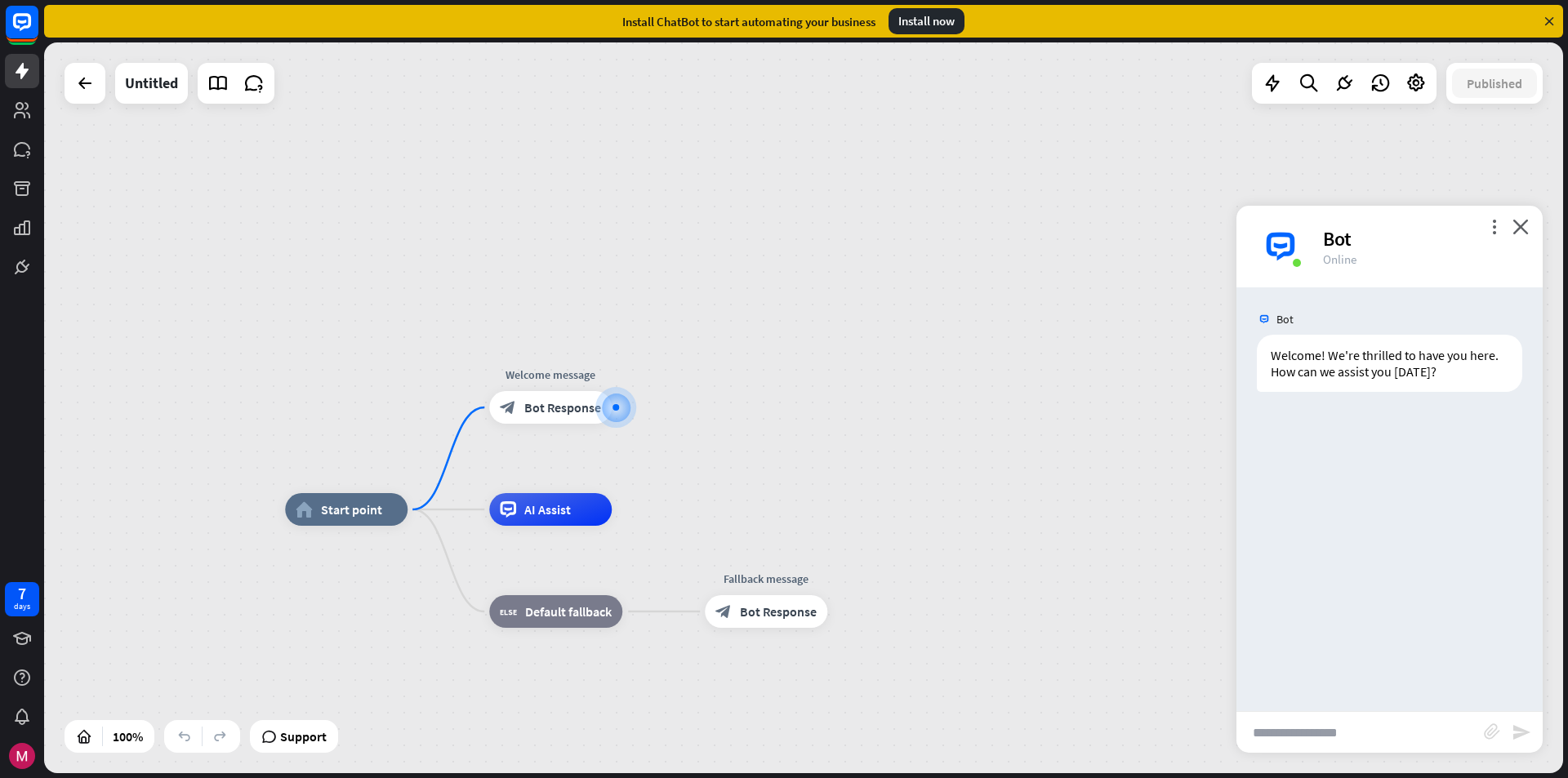
click at [1352, 731] on input "text" at bounding box center [1359, 732] width 247 height 40
type input "**********"
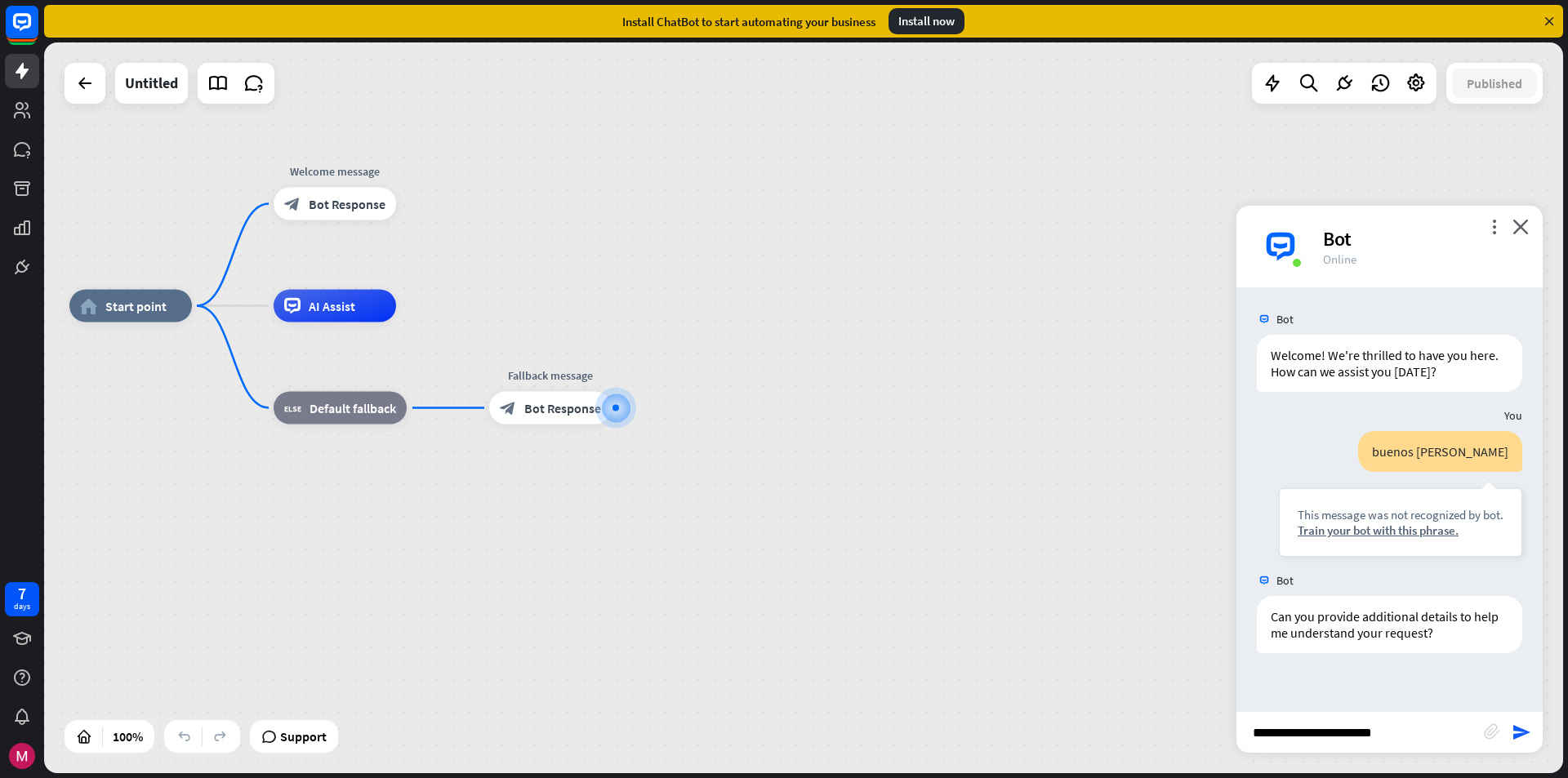
type input "**********"
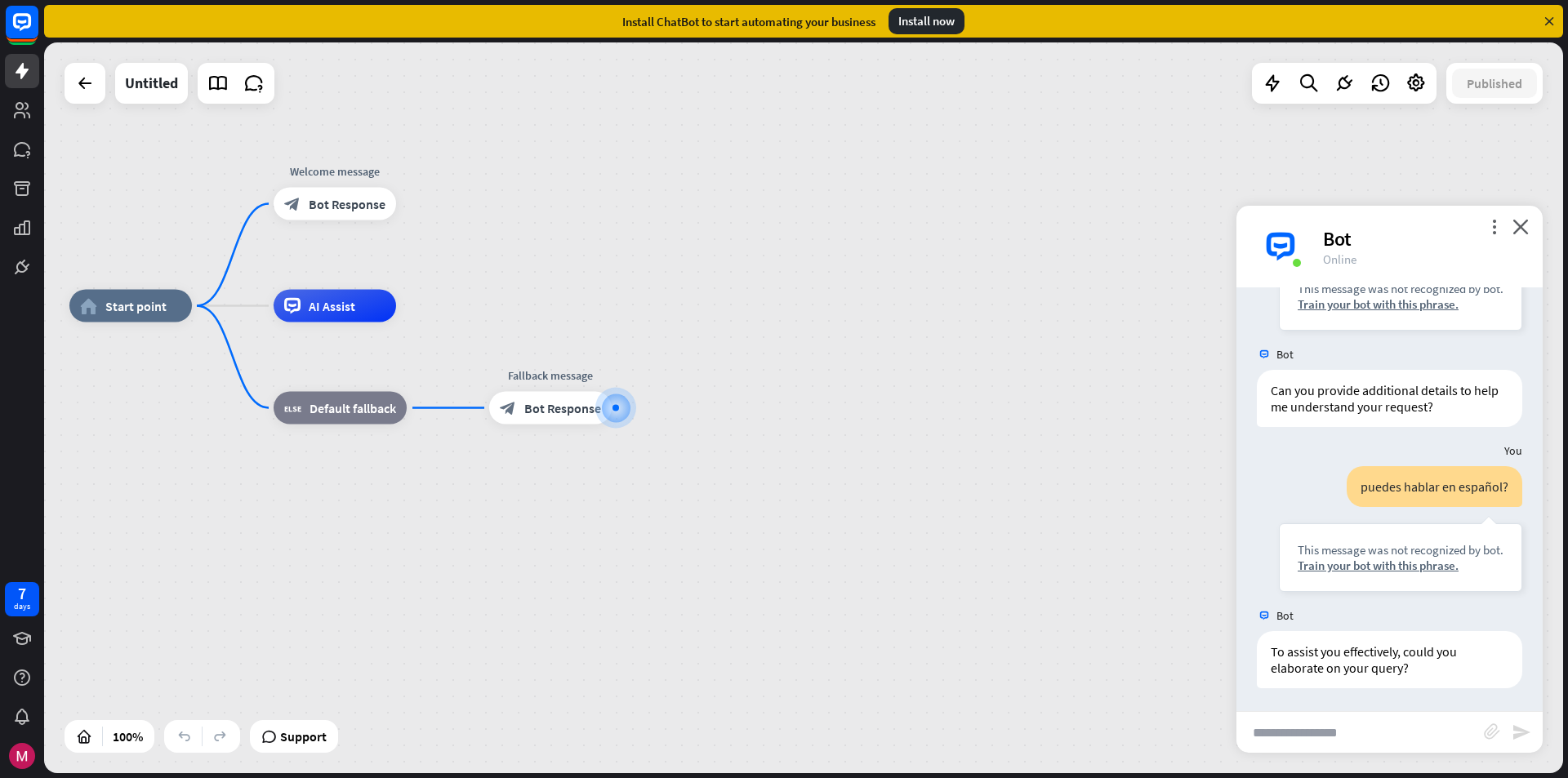
scroll to position [228, 0]
type input "**********"
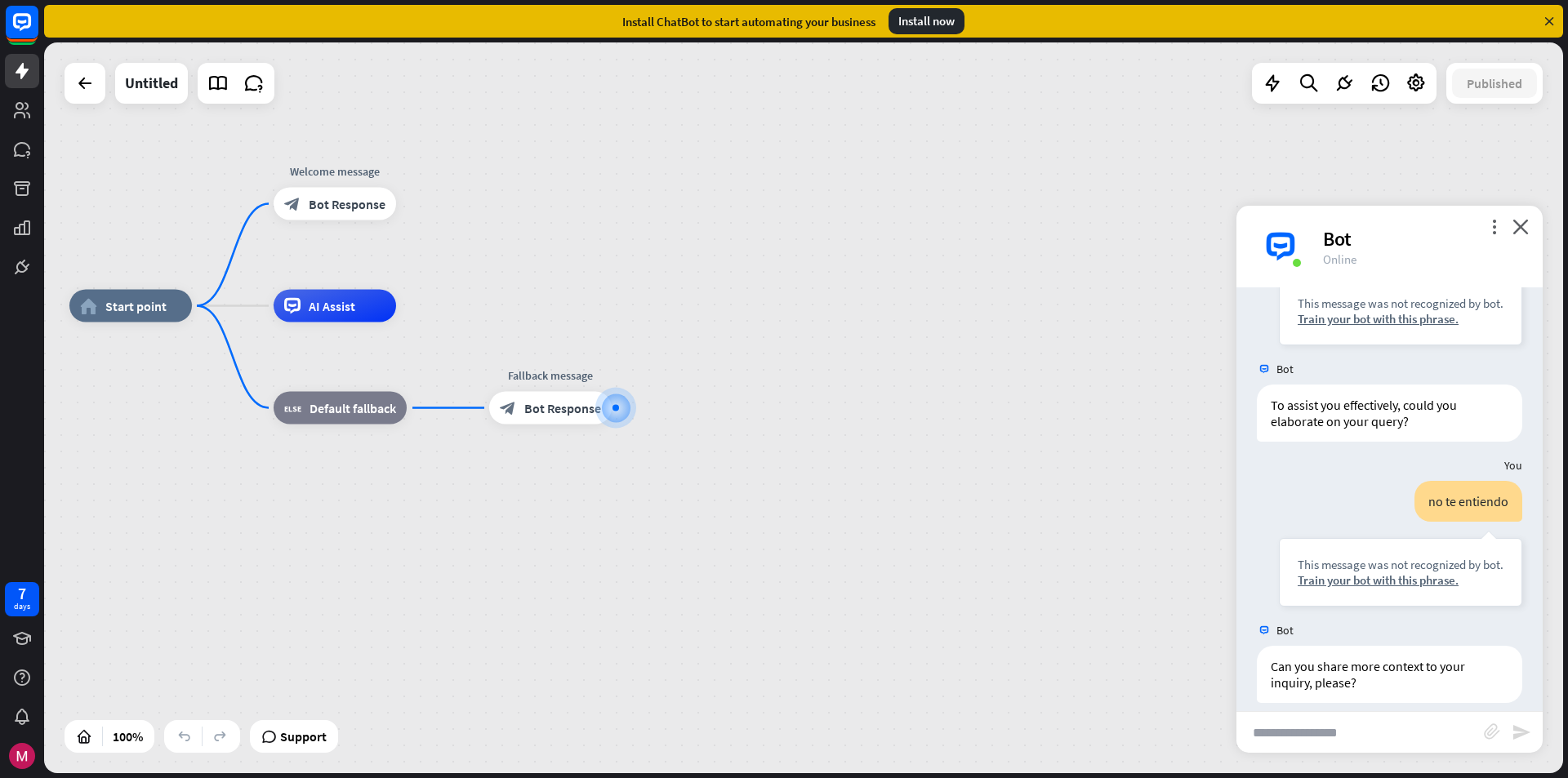
scroll to position [489, 0]
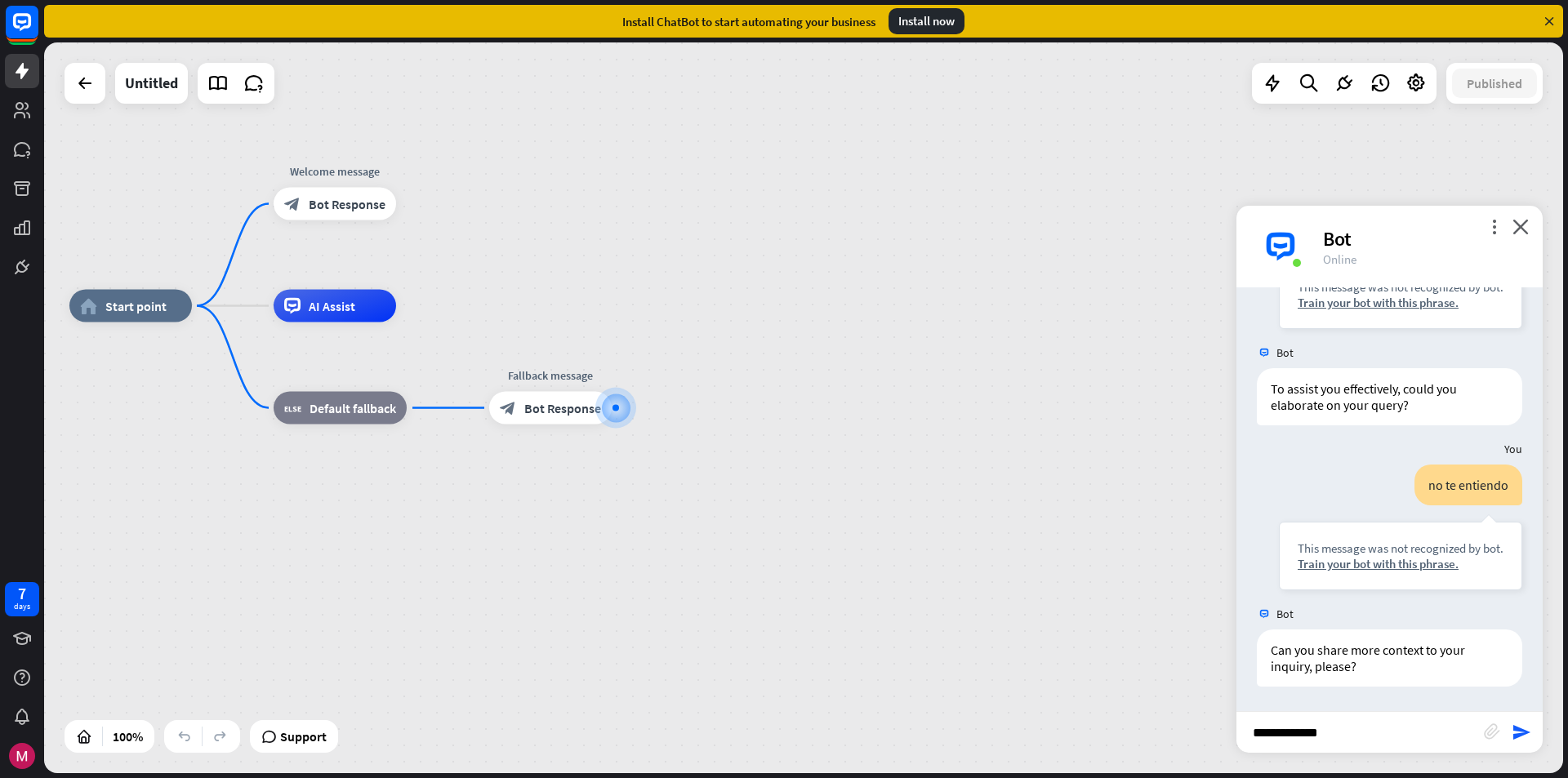
type input "**********"
click at [1566, 12] on div "Install ChatBot to start automating your business Install now" at bounding box center [806, 21] width 1524 height 42
